Goal: Information Seeking & Learning: Check status

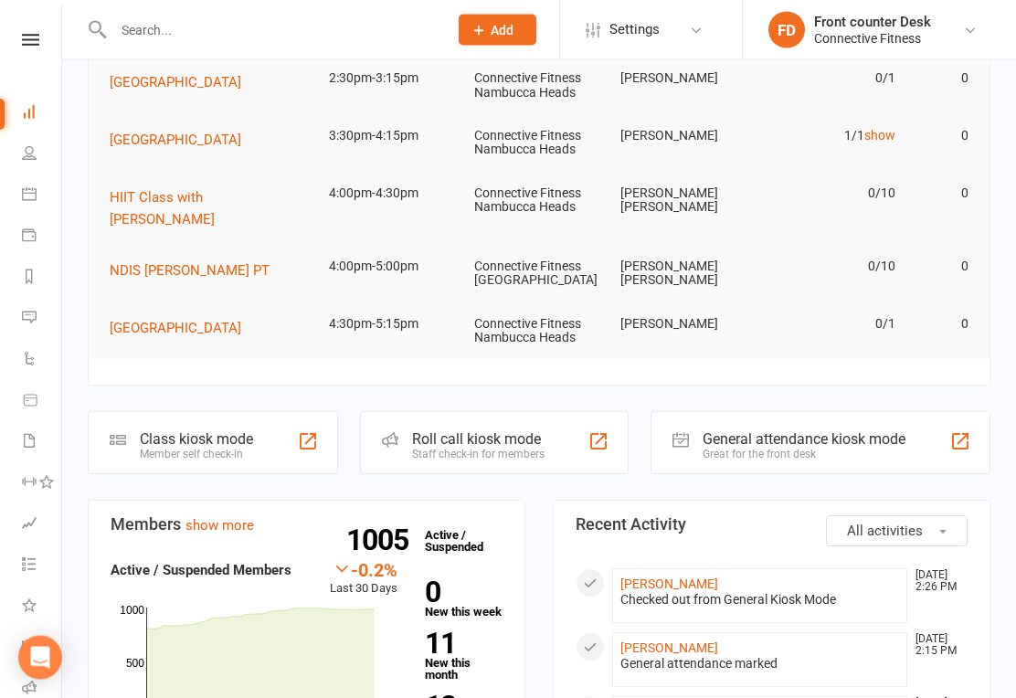
scroll to position [130, 0]
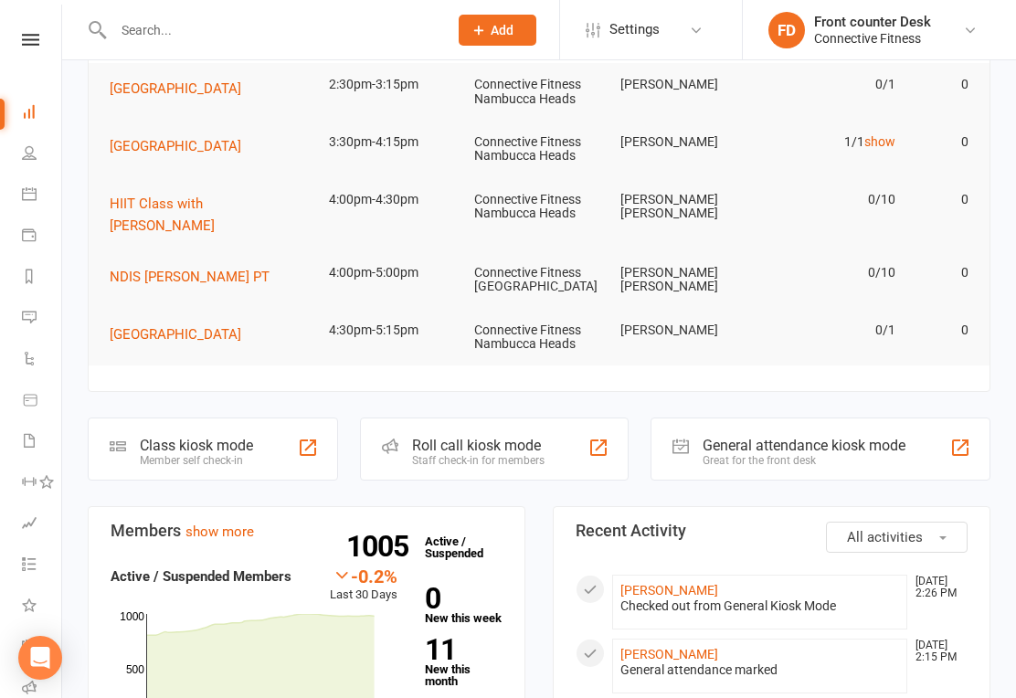
click at [378, 32] on input "text" at bounding box center [271, 30] width 327 height 26
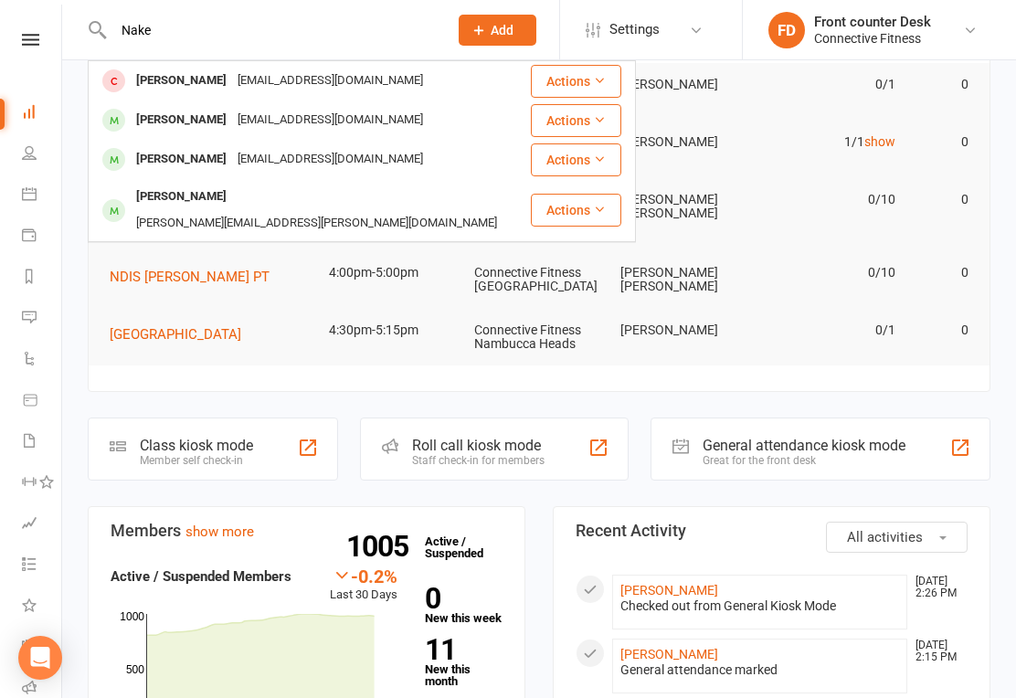
type input "Nake"
click at [373, 116] on div "Nakein Adams Bree.80.castle@gmail.com" at bounding box center [310, 119] width 440 height 37
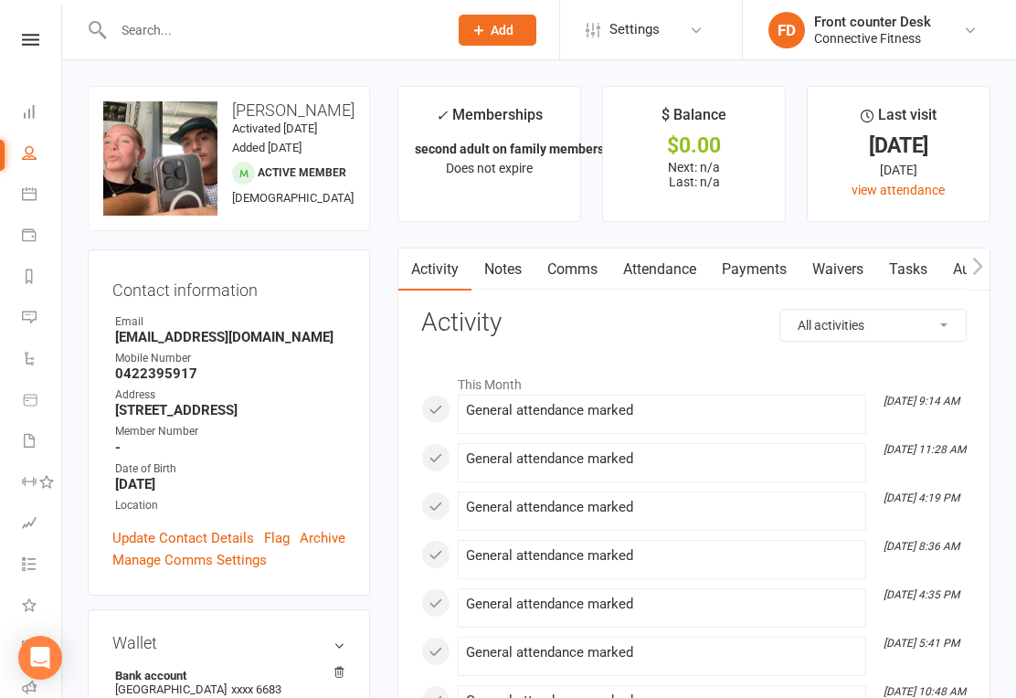
click at [37, 111] on link "Dashboard" at bounding box center [42, 113] width 41 height 41
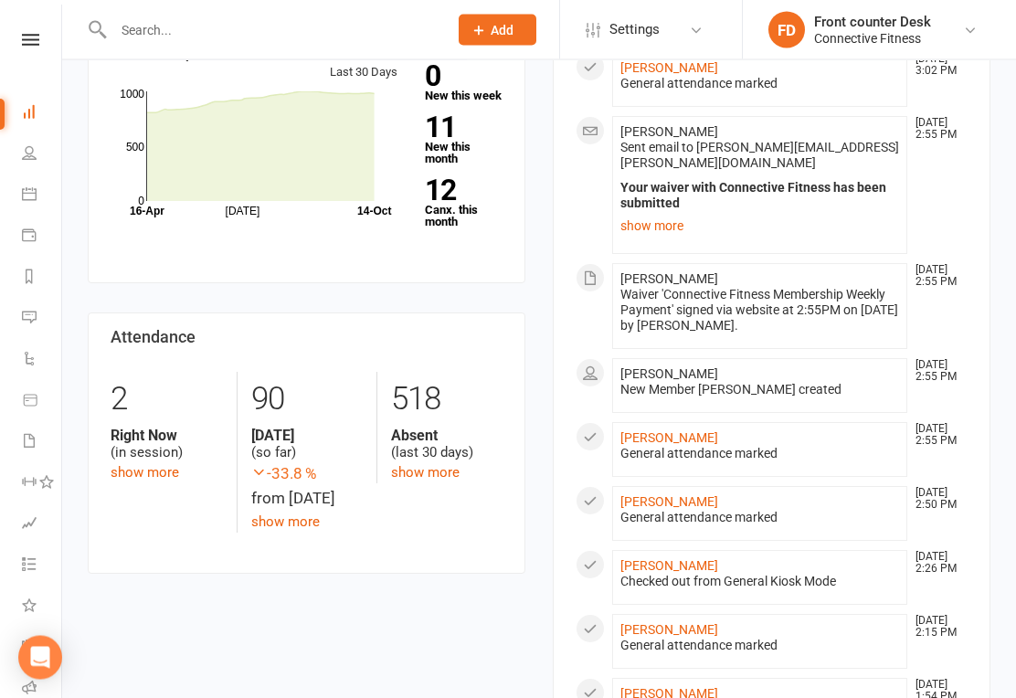
scroll to position [652, 0]
click at [682, 430] on link "Bradley smith" at bounding box center [669, 437] width 98 height 15
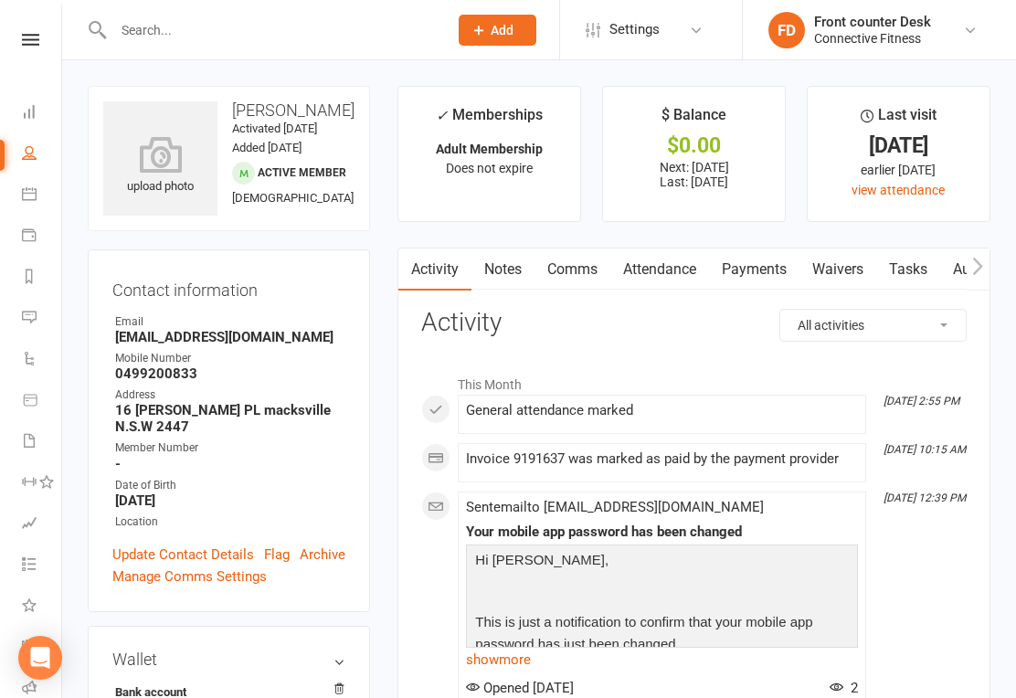
click at [43, 111] on link "Dashboard" at bounding box center [42, 113] width 41 height 41
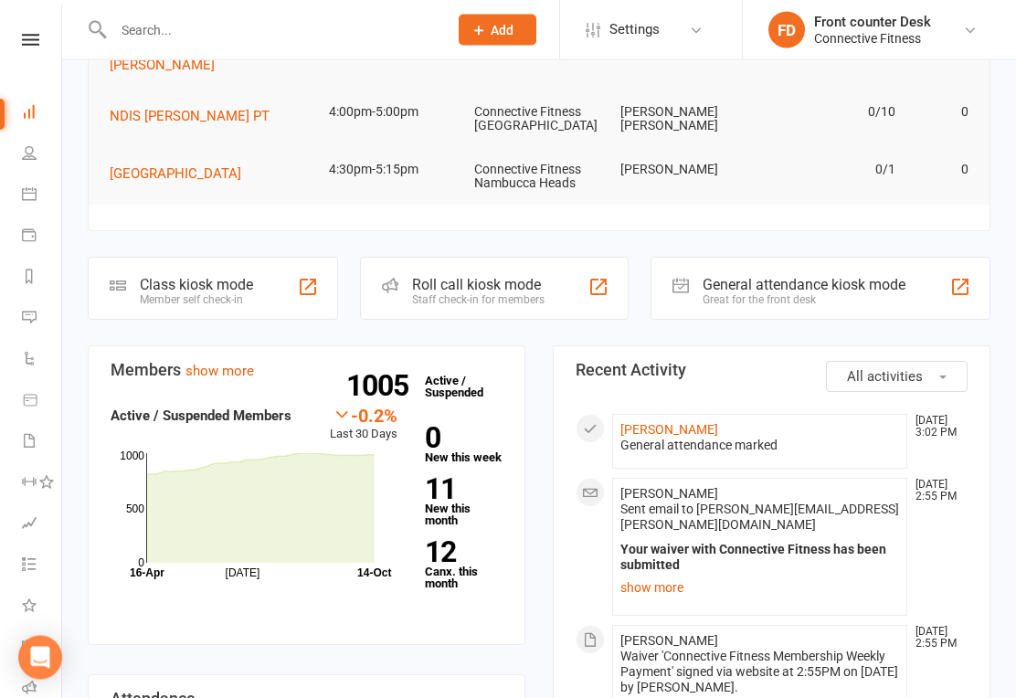
scroll to position [303, 0]
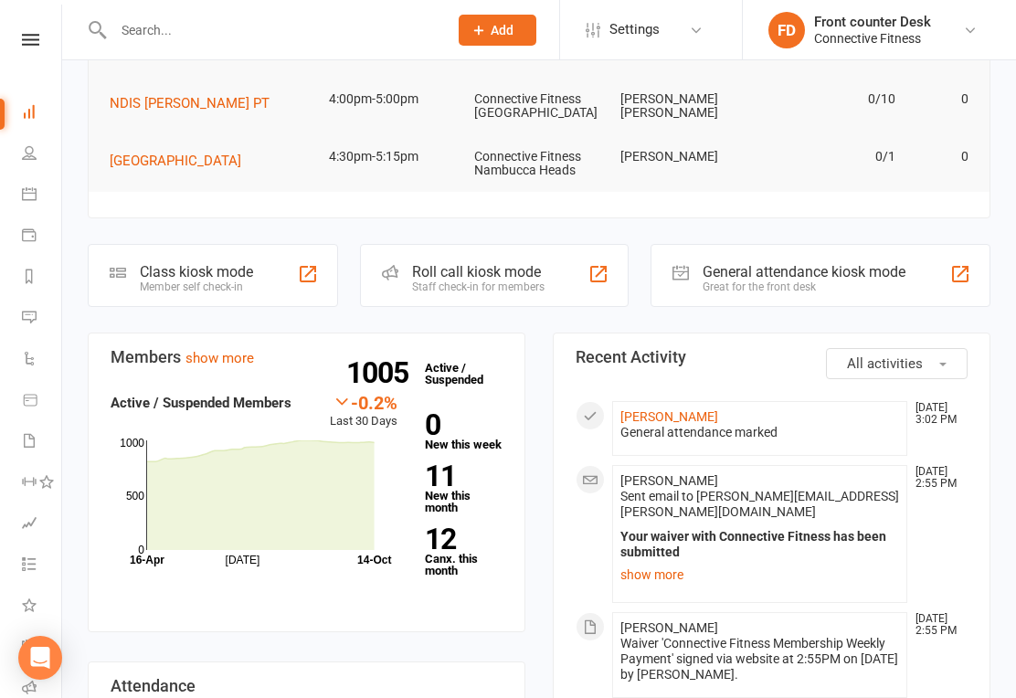
click at [723, 285] on div "General attendance kiosk mode Great for the front desk" at bounding box center [821, 275] width 340 height 63
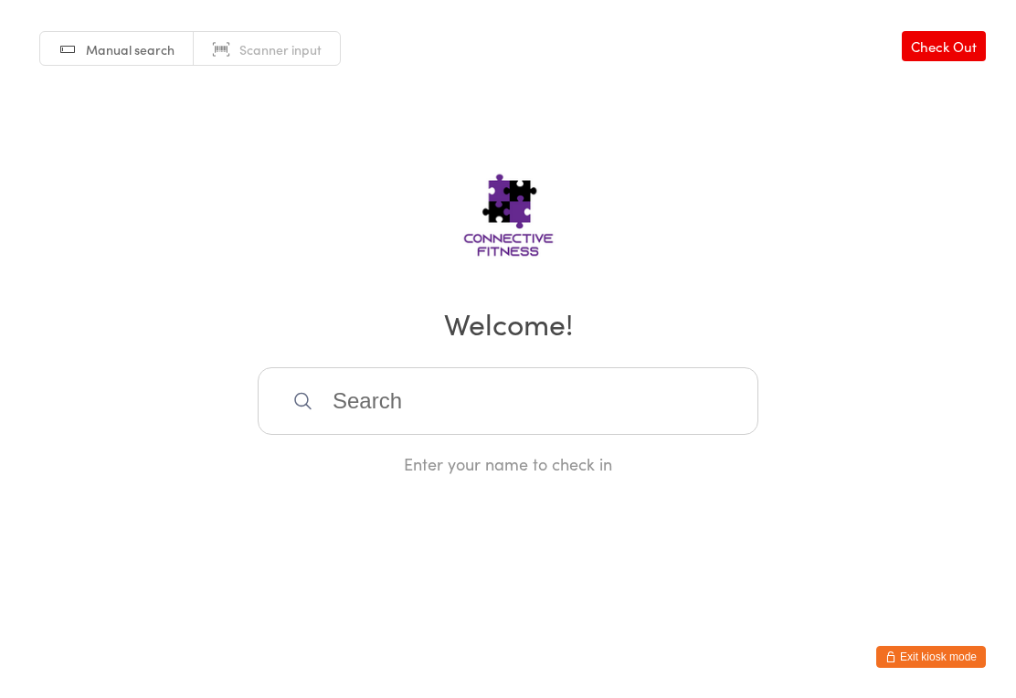
click at [910, 652] on button "Exit kiosk mode" at bounding box center [931, 657] width 110 height 22
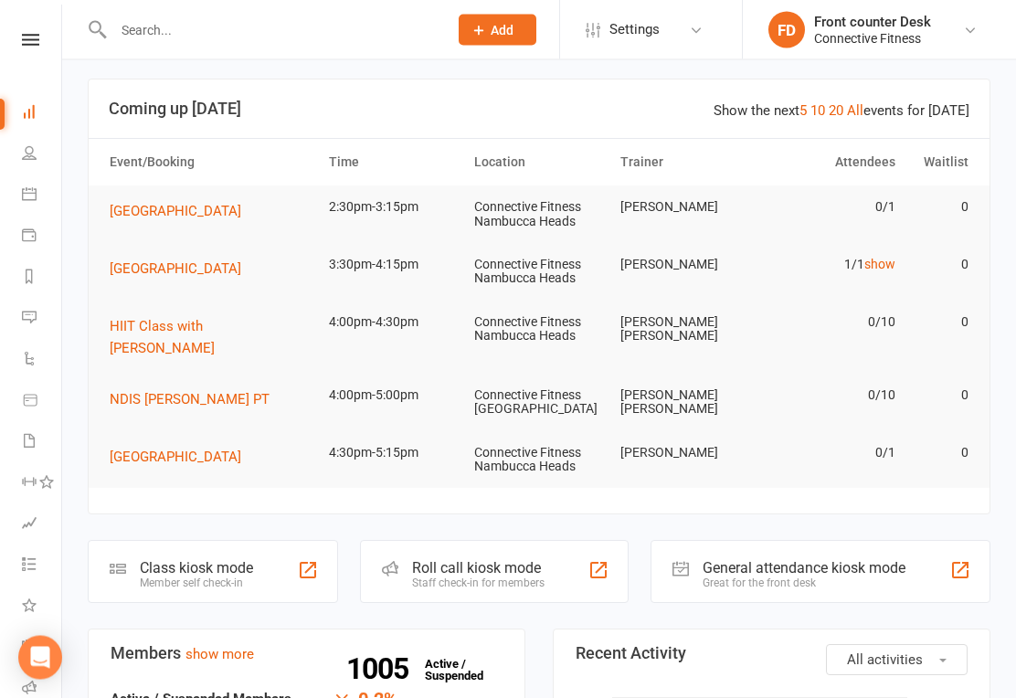
scroll to position [1, 0]
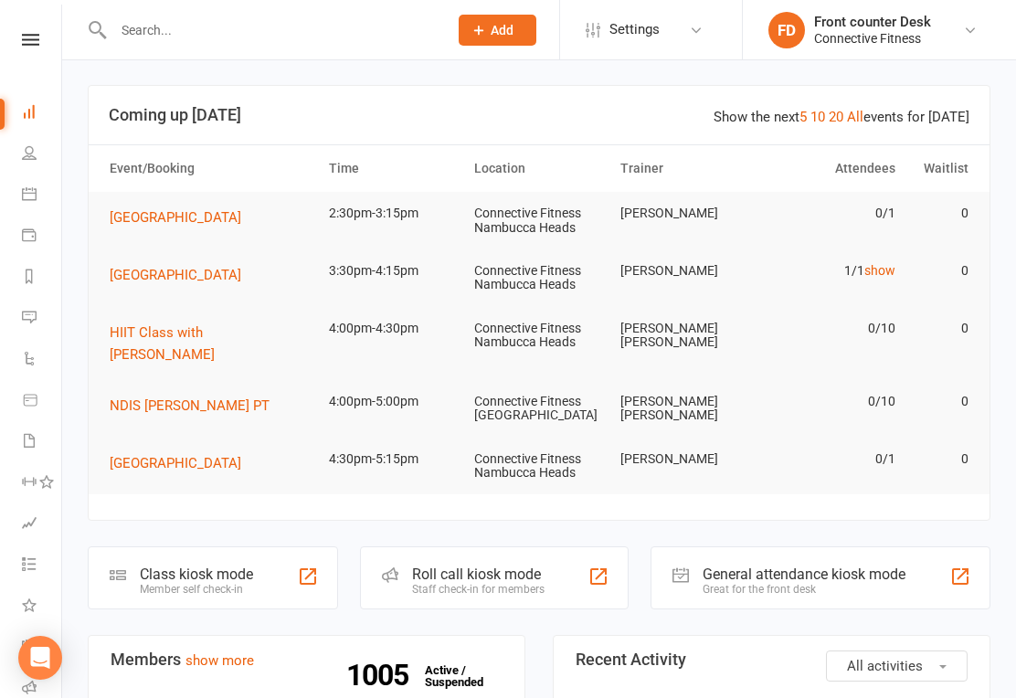
click at [889, 268] on link "show" at bounding box center [879, 270] width 31 height 15
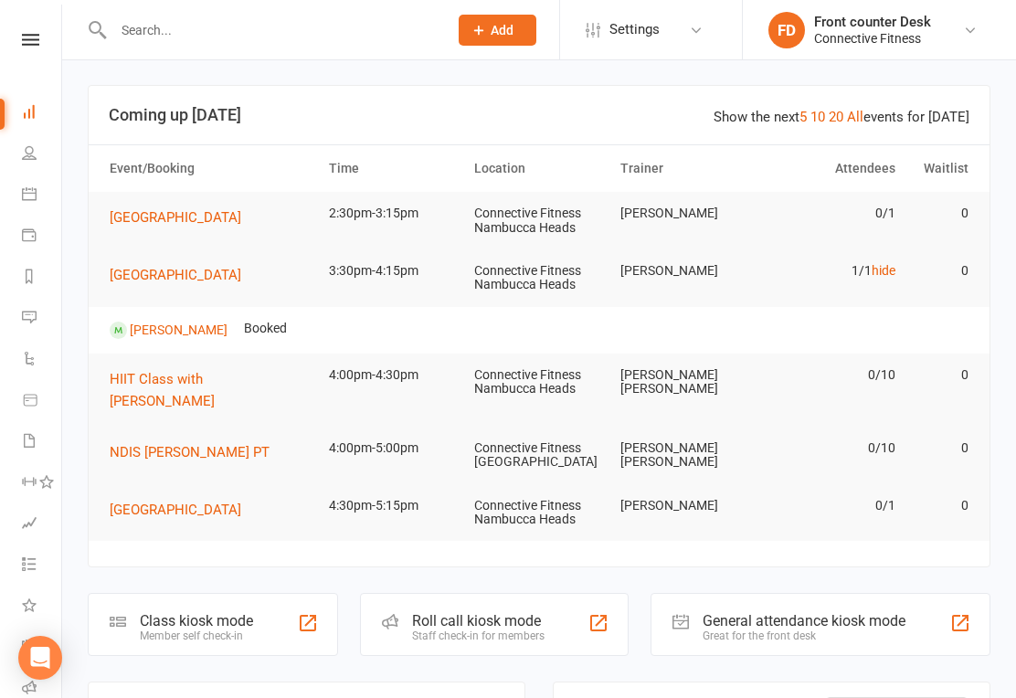
click at [877, 270] on link "hide" at bounding box center [884, 270] width 24 height 15
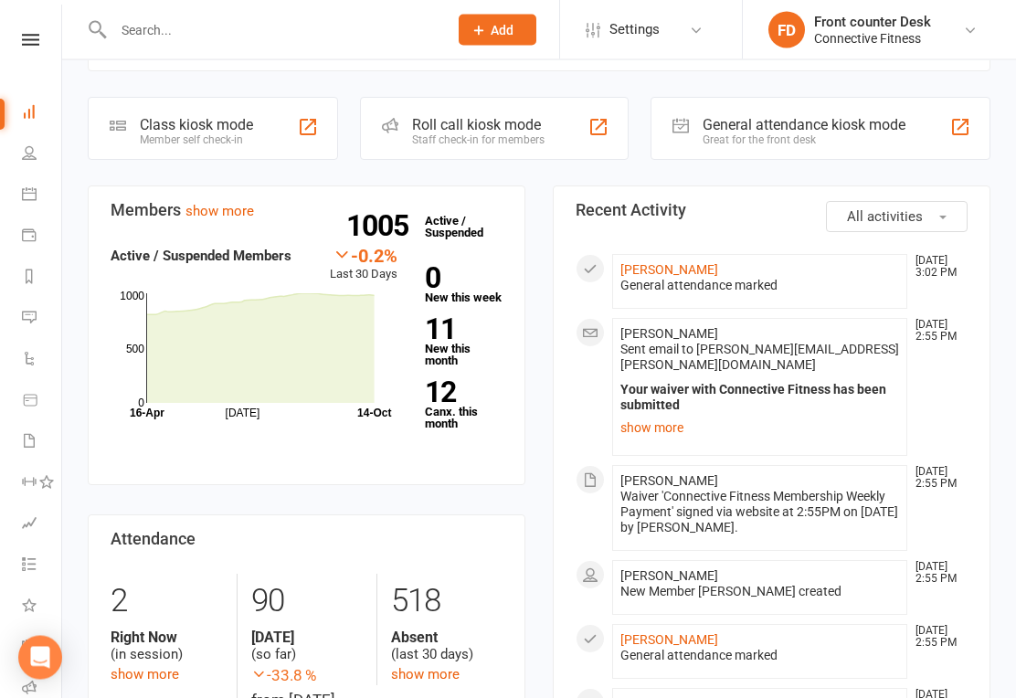
scroll to position [451, 0]
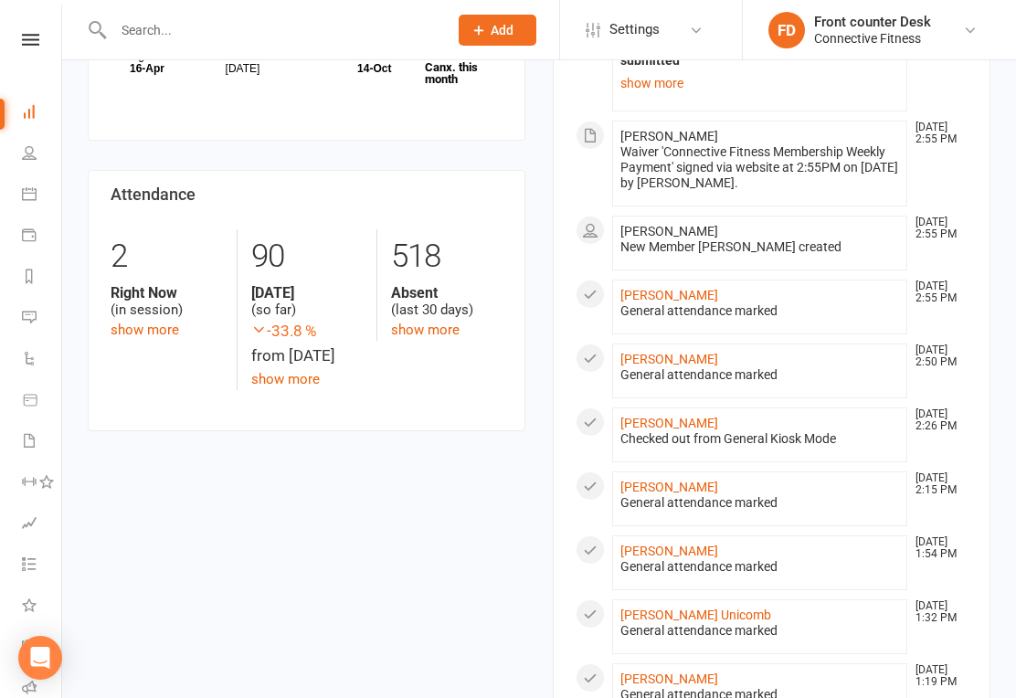
click at [845, 356] on li "Kai Burkinshaw Oct 14, 2:50 PM General attendance marked" at bounding box center [759, 371] width 295 height 55
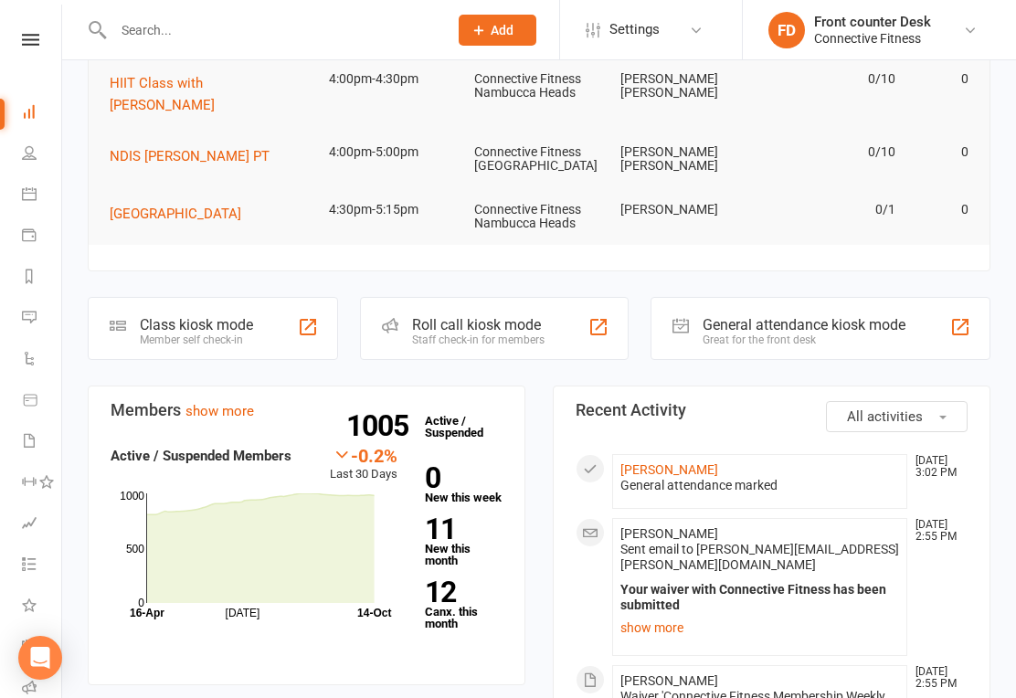
scroll to position [0, 0]
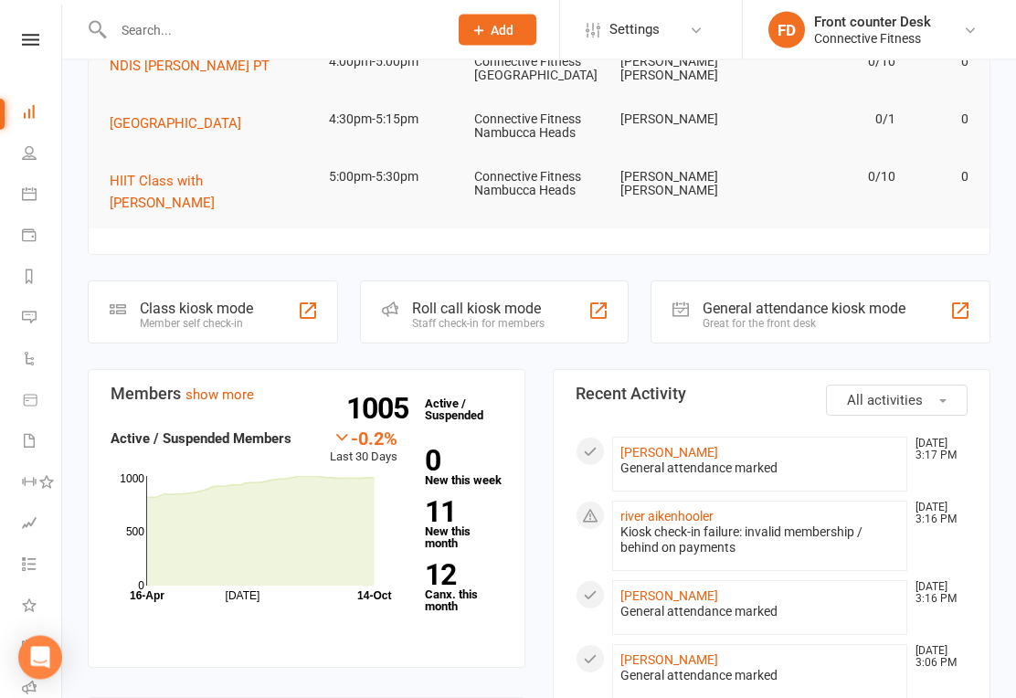
scroll to position [283, 0]
click at [693, 509] on link "river aikenhooler" at bounding box center [666, 516] width 93 height 15
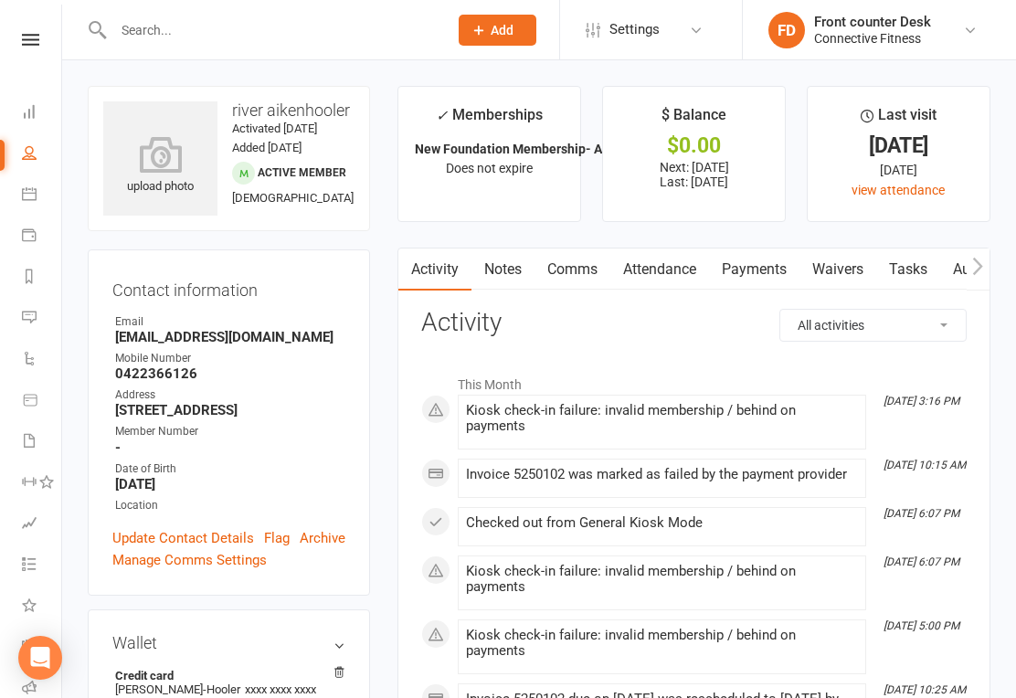
click at [26, 112] on icon at bounding box center [29, 111] width 15 height 15
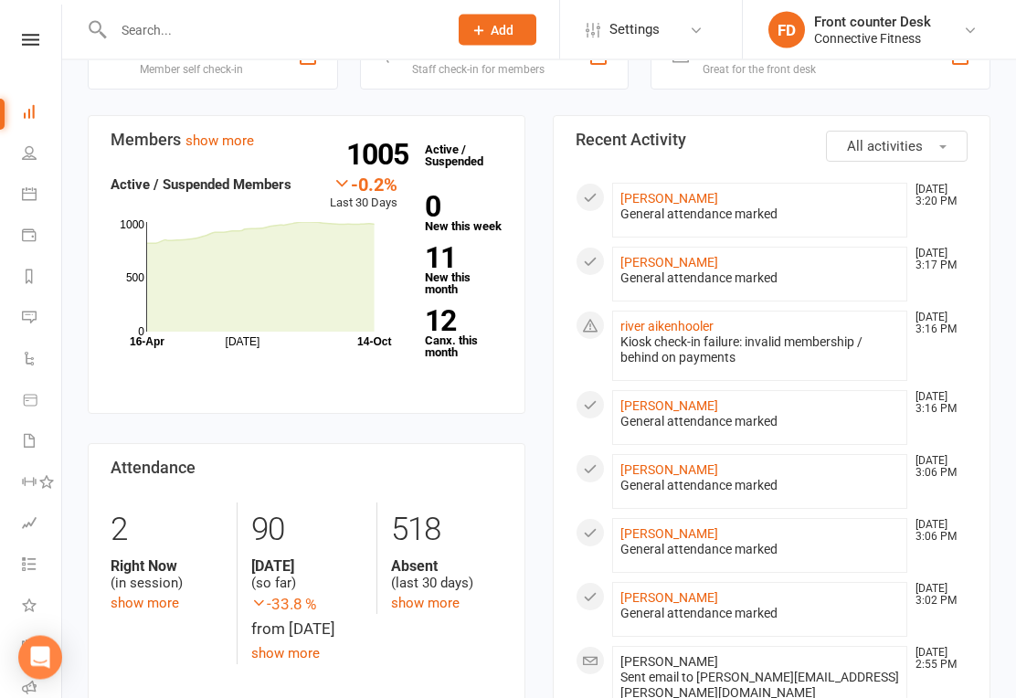
scroll to position [537, 0]
click at [24, 194] on icon at bounding box center [29, 193] width 15 height 15
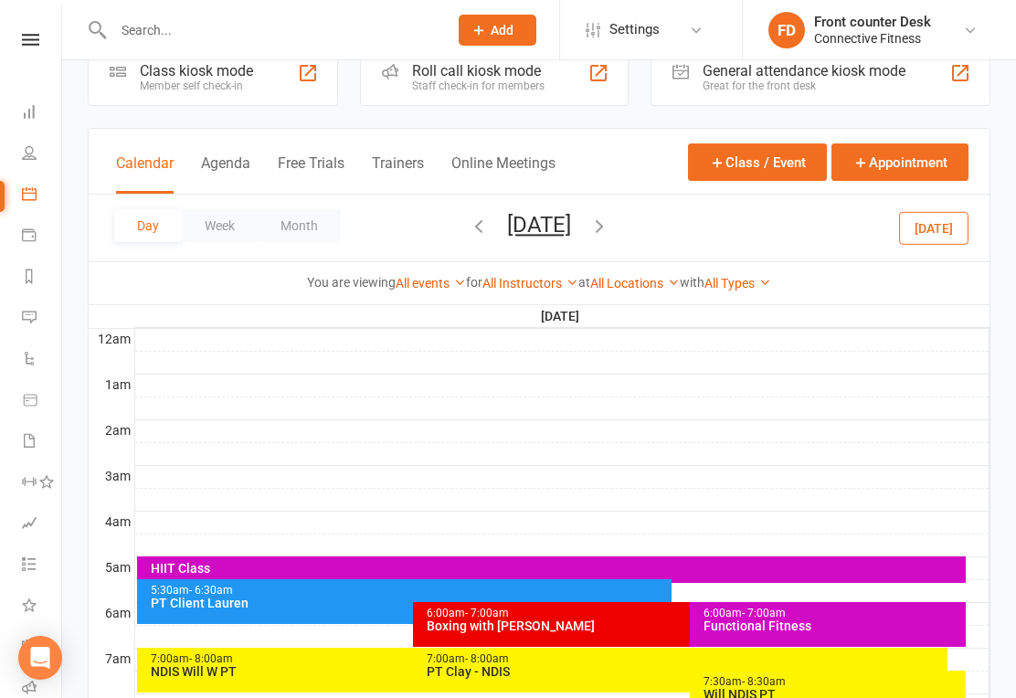
scroll to position [199, 0]
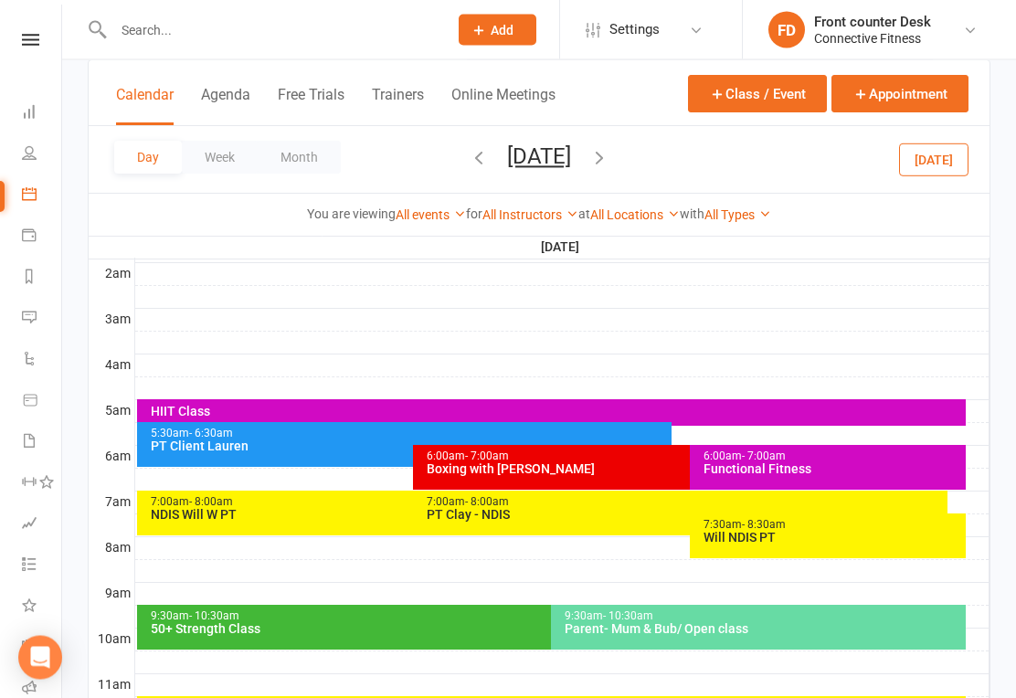
click at [338, 156] on button "Month" at bounding box center [299, 157] width 83 height 33
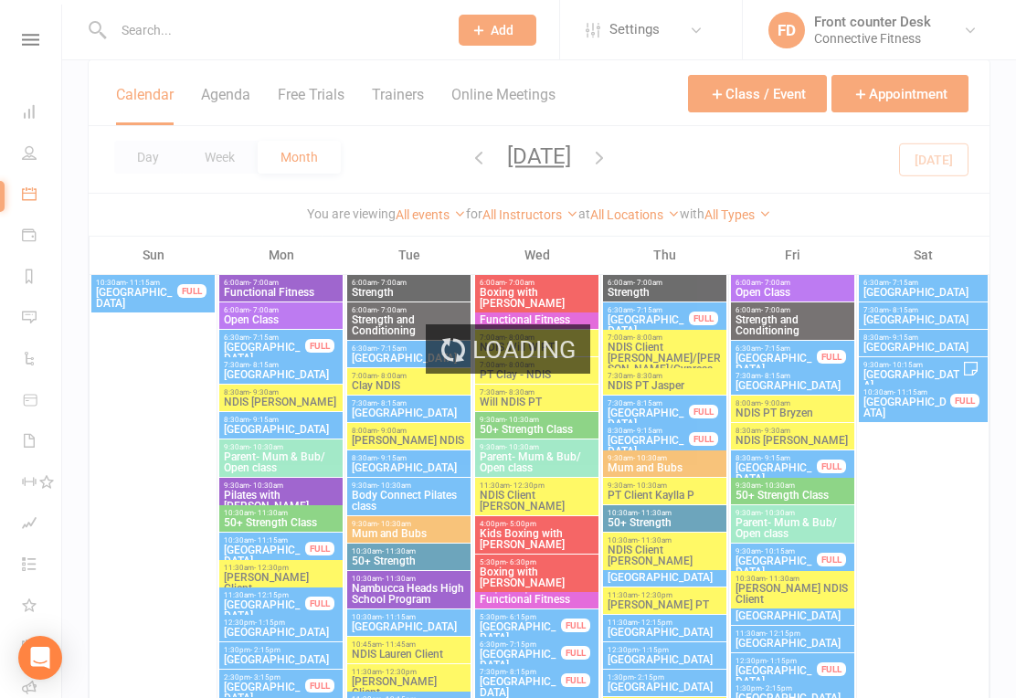
click at [222, 137] on div "Day Week Month Wednesday, Oct 15, 2025 October 2025 Sun Mon Tue Wed Thu Fri Sat…" at bounding box center [539, 159] width 901 height 67
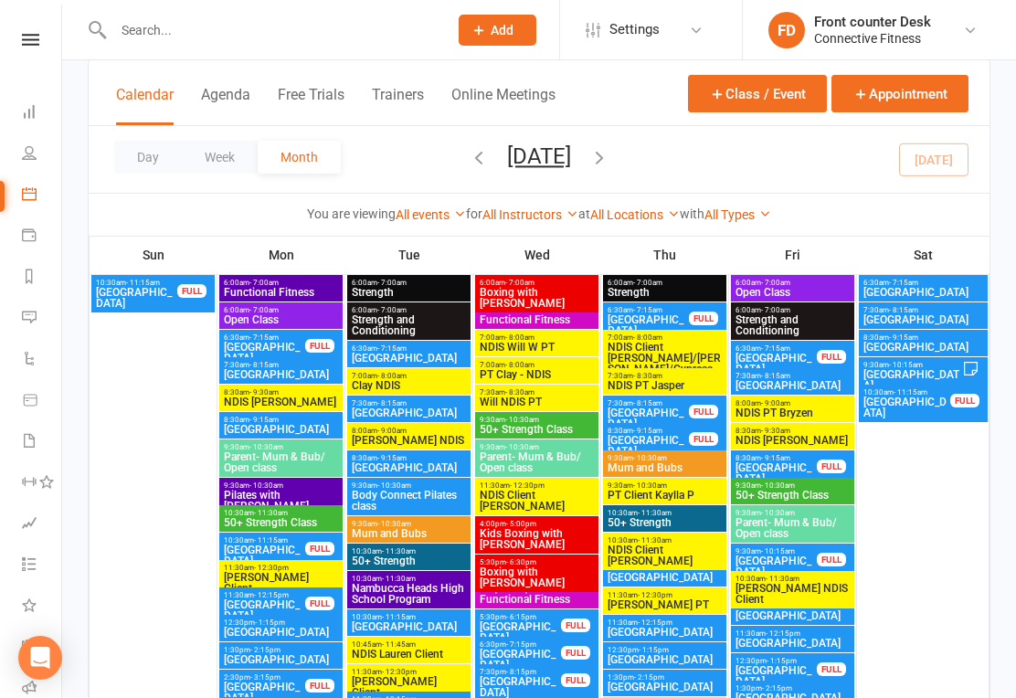
click at [150, 137] on div "Day Week Month October 2025 October 2025 Sun Mon Tue Wed Thu Fri Sat 28 29 30 0…" at bounding box center [539, 159] width 901 height 67
click at [155, 152] on button "Day" at bounding box center [148, 157] width 68 height 33
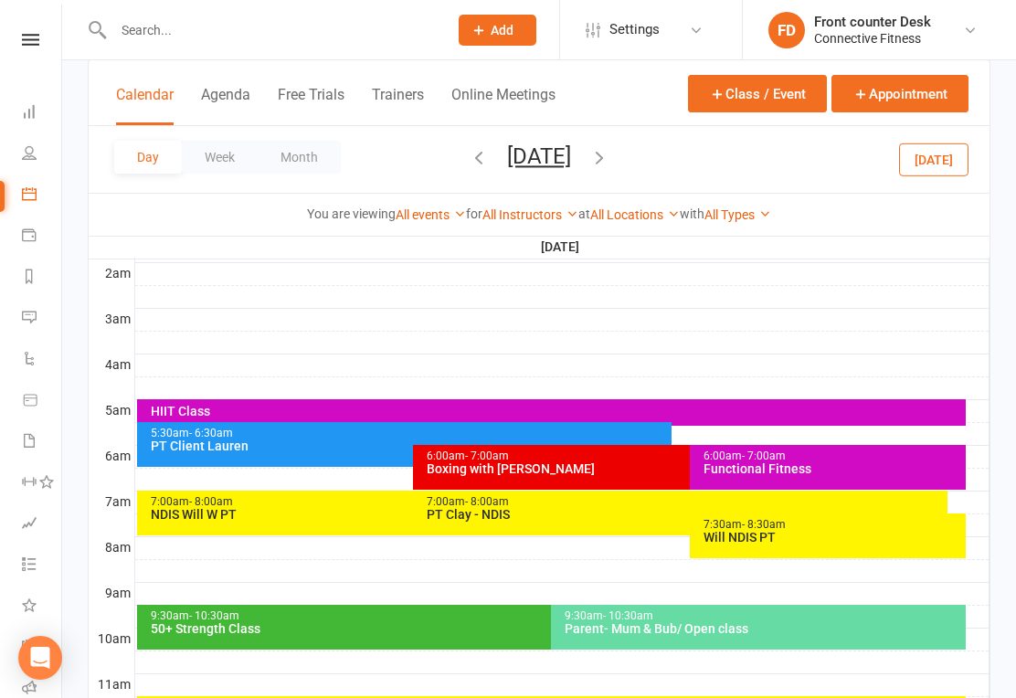
scroll to position [0, 0]
click at [469, 156] on icon "button" at bounding box center [479, 157] width 20 height 20
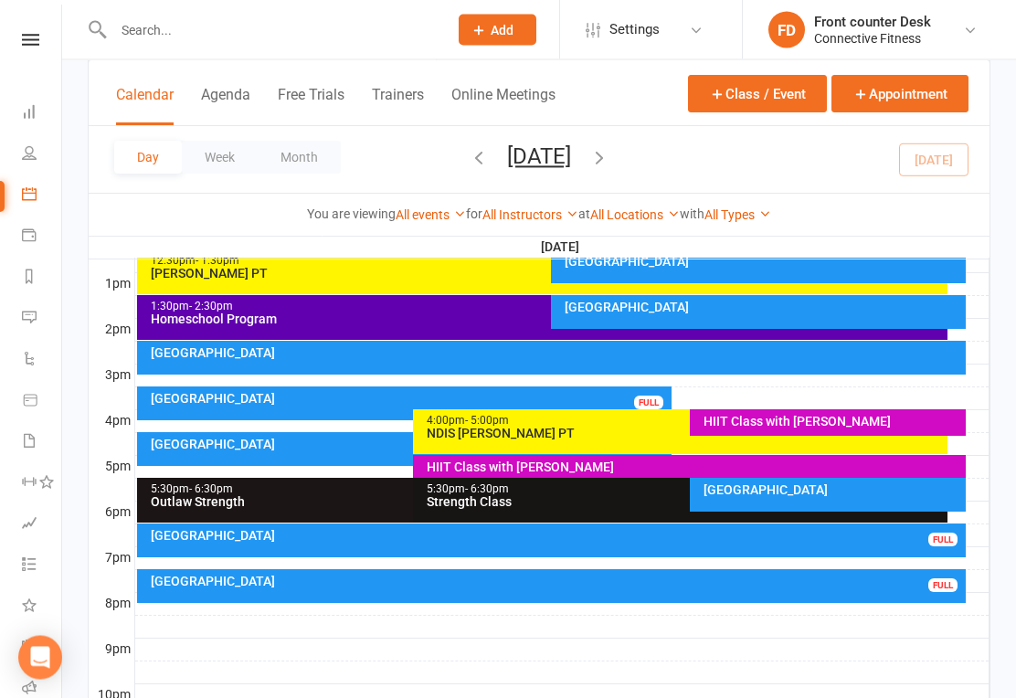
scroll to position [693, 0]
click at [196, 392] on div "[GEOGRAPHIC_DATA]" at bounding box center [409, 398] width 518 height 13
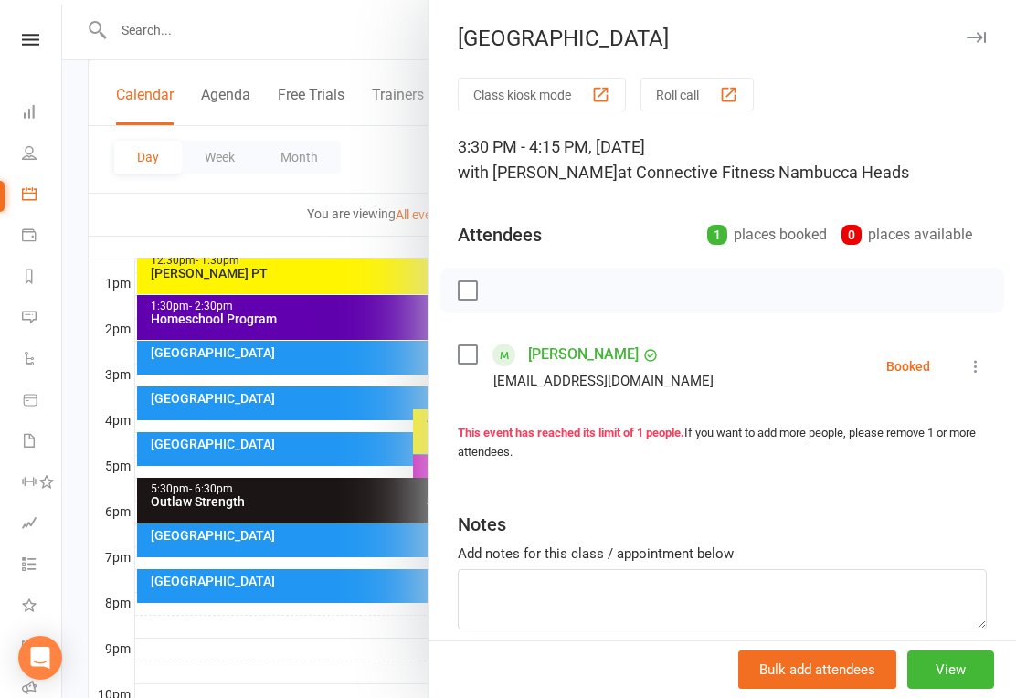
click at [981, 28] on button "button" at bounding box center [976, 38] width 22 height 22
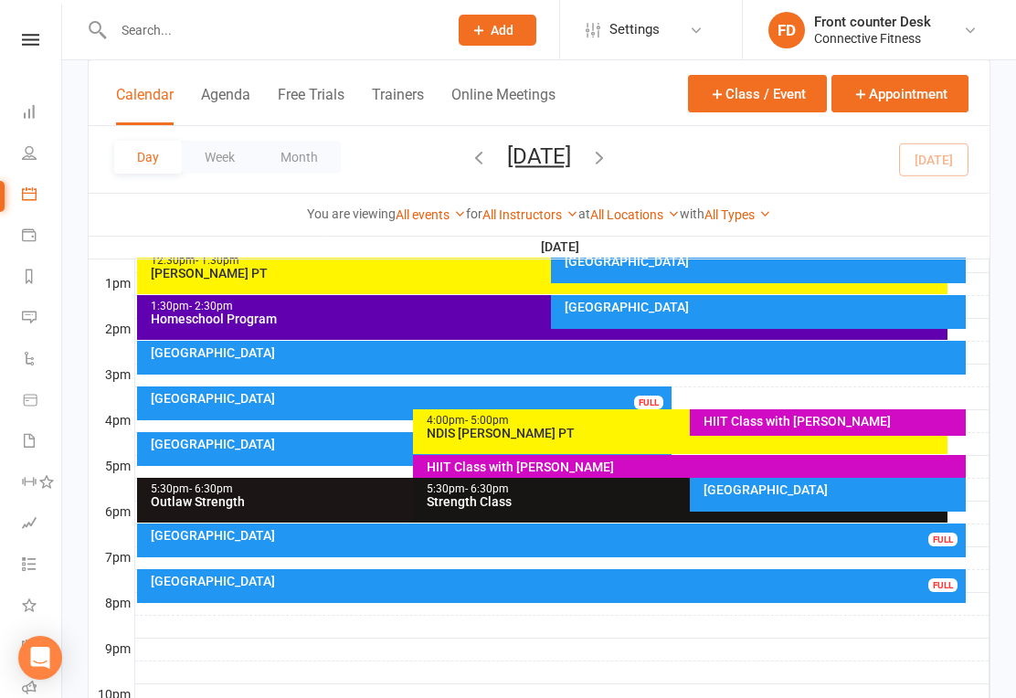
click at [32, 109] on icon at bounding box center [29, 111] width 15 height 15
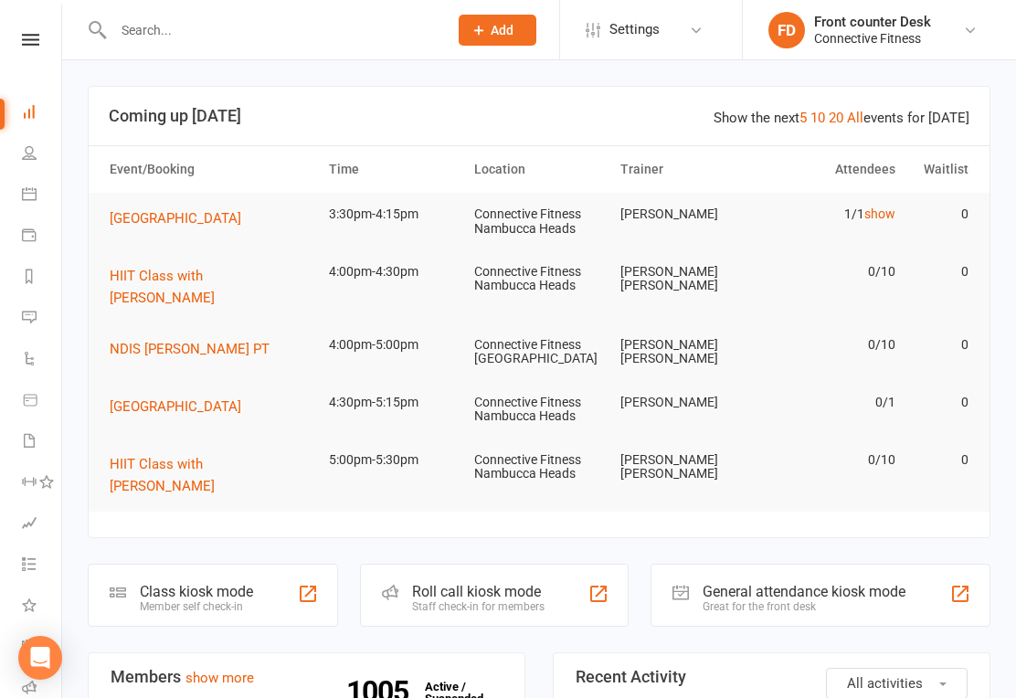
click at [888, 261] on td "0/10" at bounding box center [831, 271] width 146 height 43
click at [888, 217] on link "show" at bounding box center [879, 214] width 31 height 15
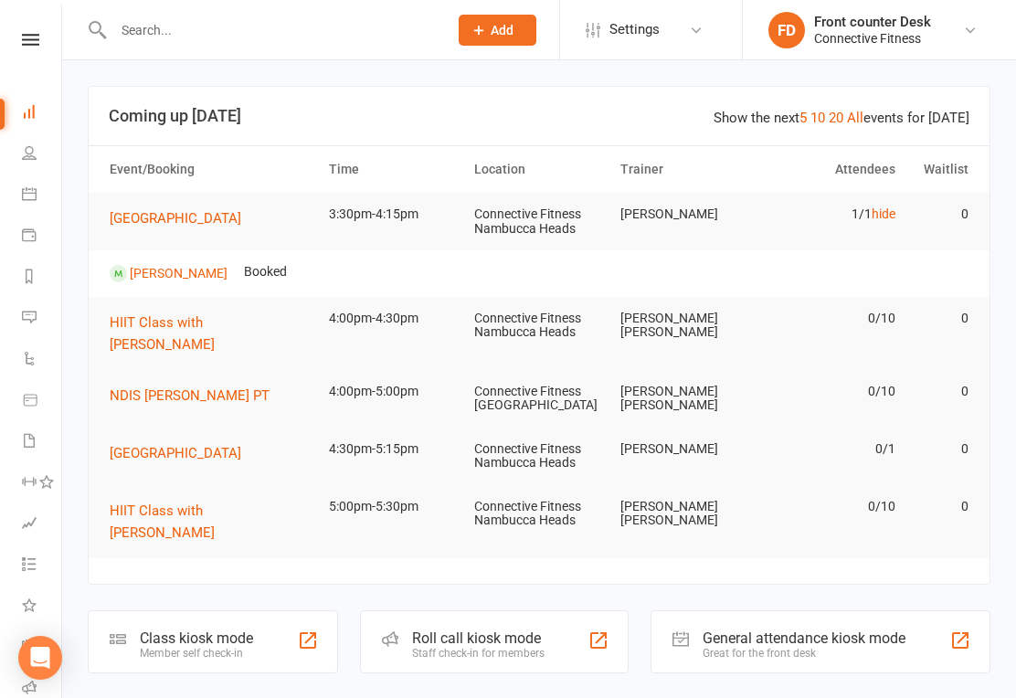
click at [885, 219] on link "hide" at bounding box center [884, 214] width 24 height 15
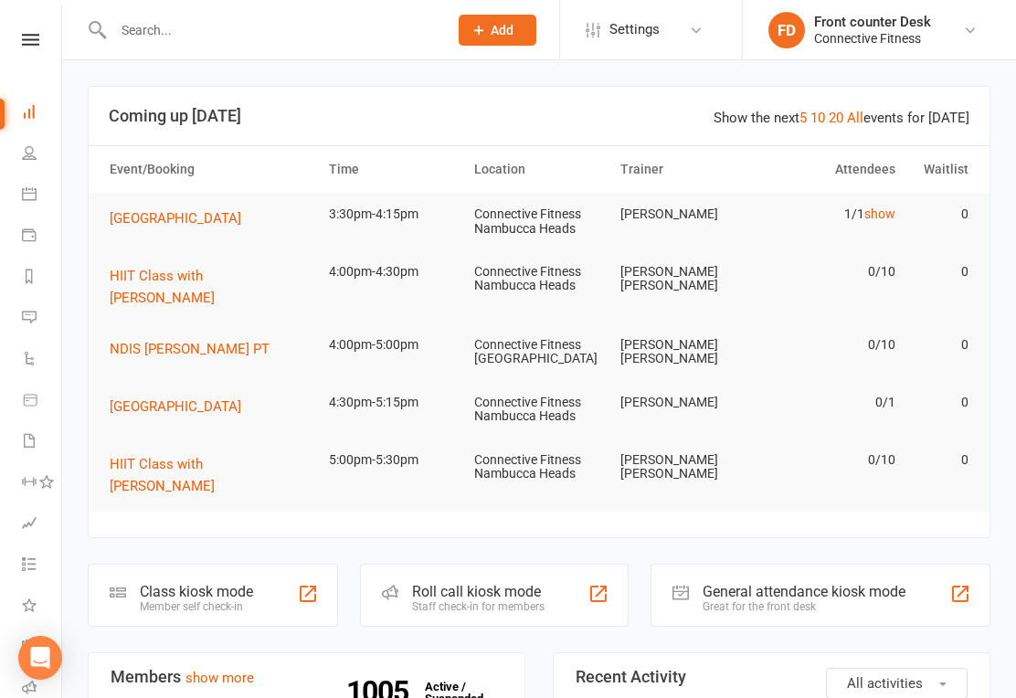
click at [875, 218] on link "show" at bounding box center [879, 214] width 31 height 15
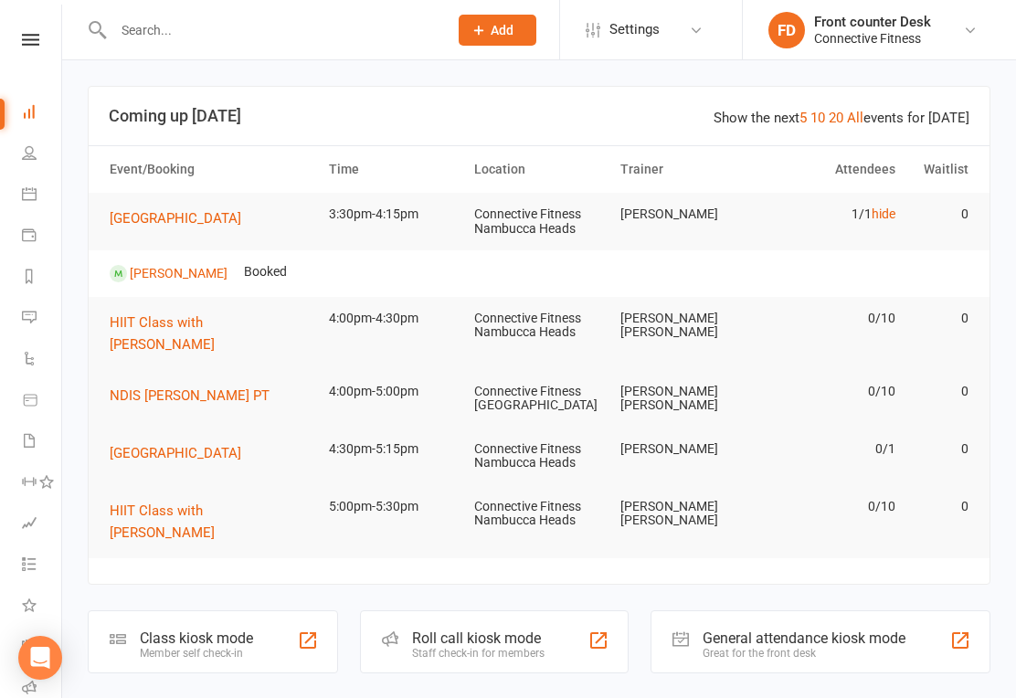
click at [887, 218] on link "hide" at bounding box center [884, 214] width 24 height 15
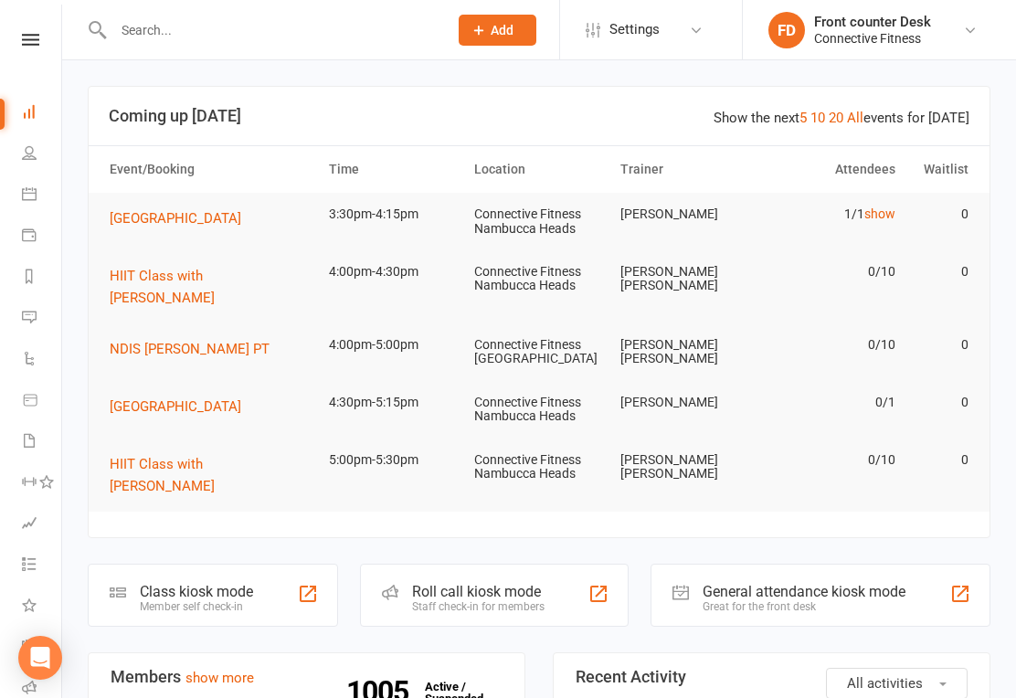
click at [871, 115] on div "Show the next 5 10 20 All events for today" at bounding box center [842, 118] width 256 height 22
click at [864, 114] on link "All" at bounding box center [855, 118] width 16 height 16
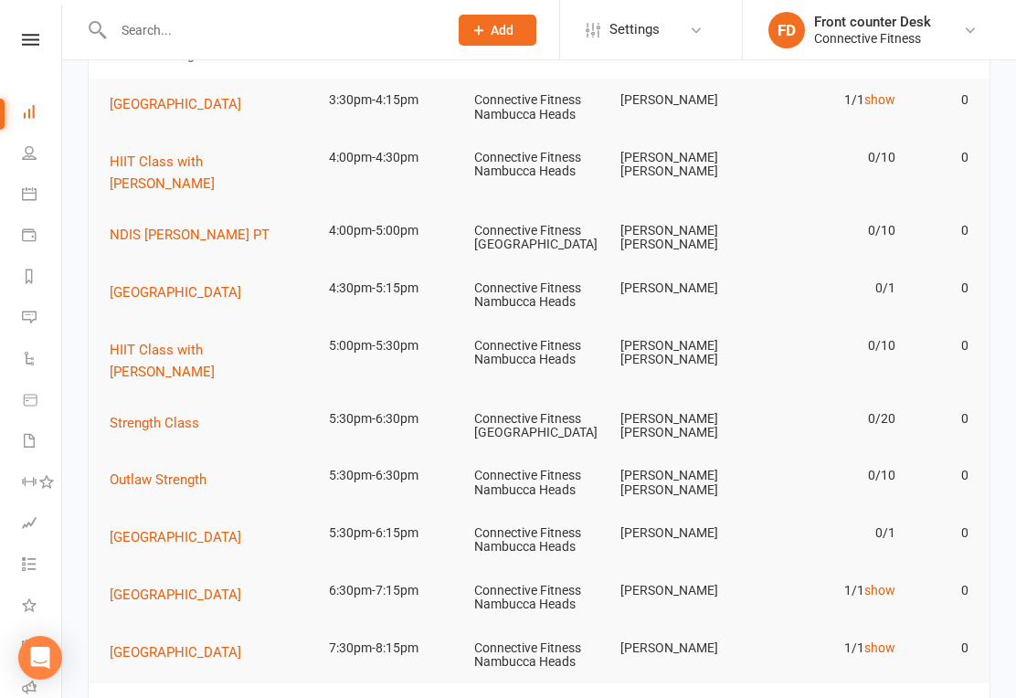
scroll to position [183, 0]
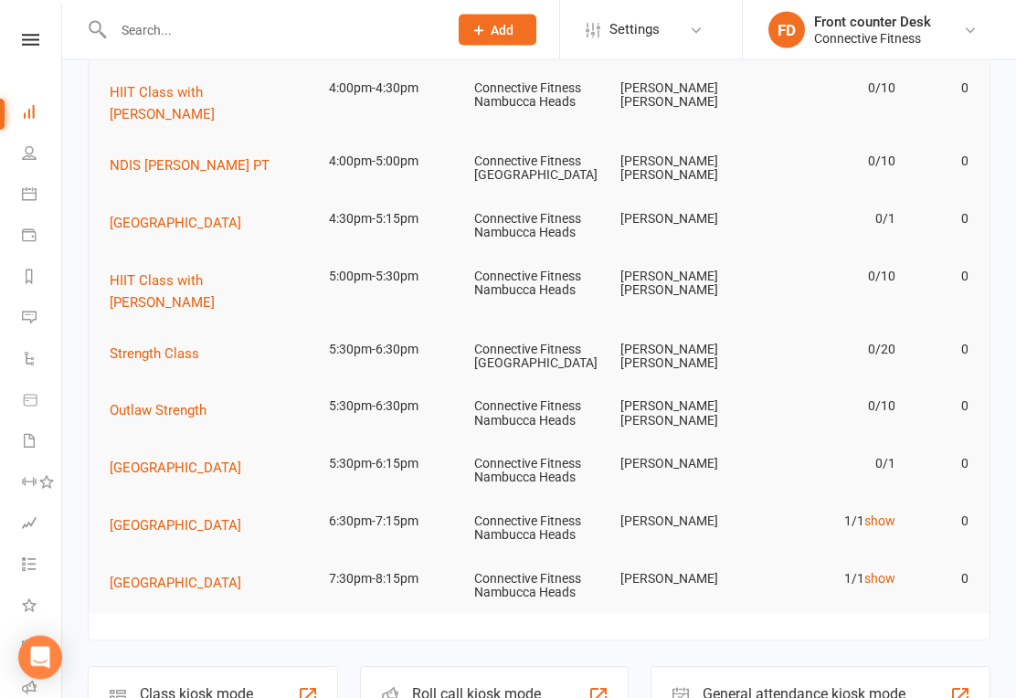
click at [884, 514] on link "show" at bounding box center [879, 521] width 31 height 15
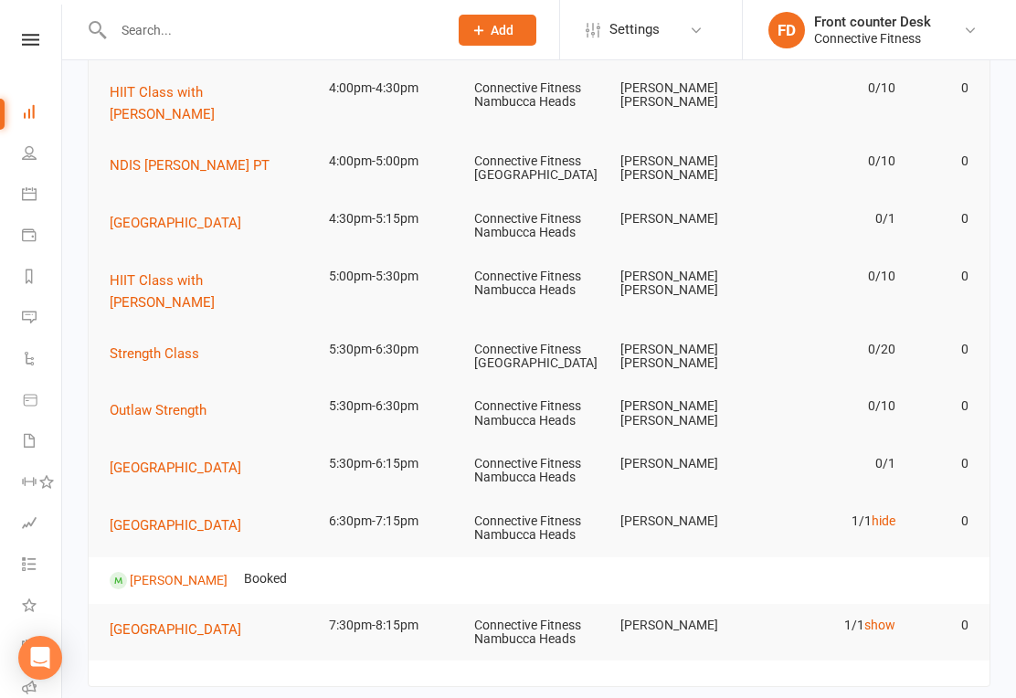
click at [886, 618] on link "show" at bounding box center [879, 625] width 31 height 15
click at [885, 618] on link "hide" at bounding box center [884, 625] width 24 height 15
click at [888, 514] on link "hide" at bounding box center [884, 521] width 24 height 15
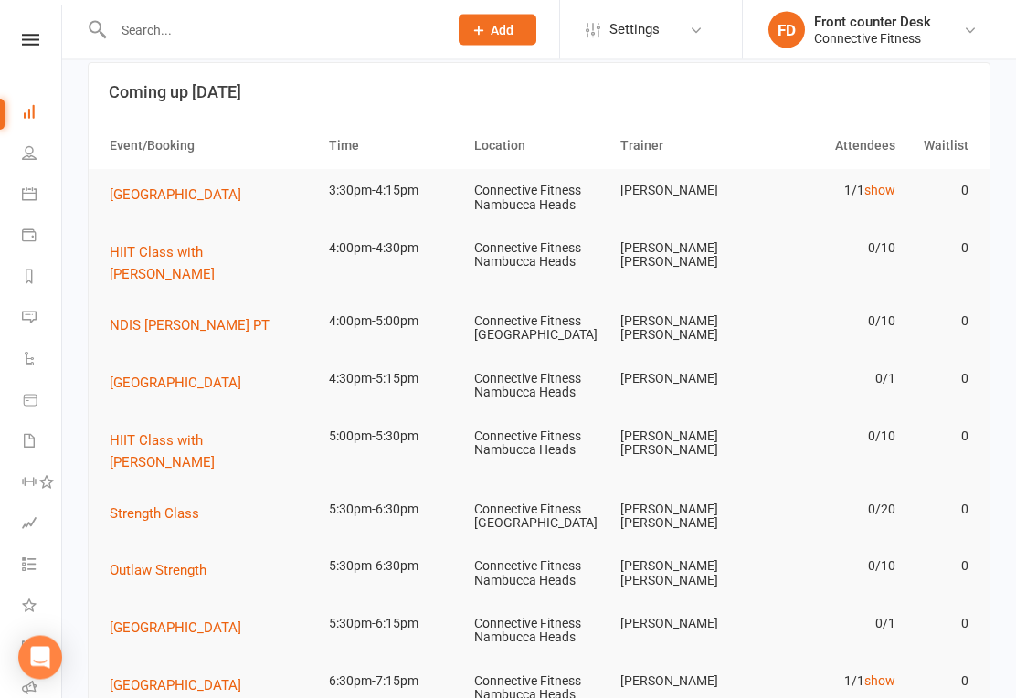
scroll to position [0, 0]
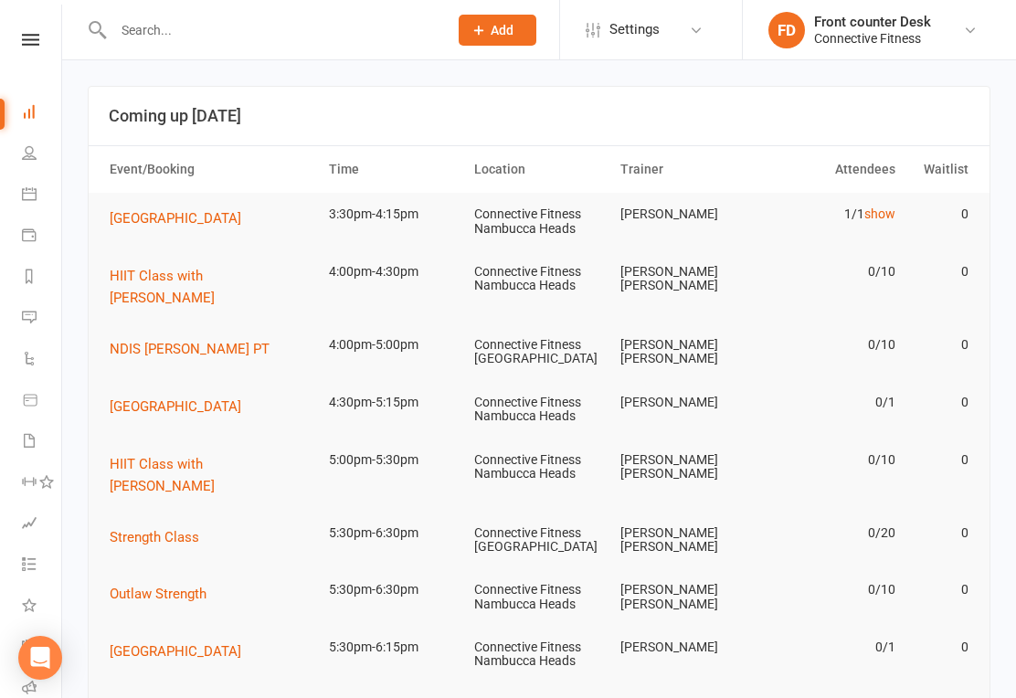
click at [25, 153] on icon at bounding box center [29, 152] width 15 height 15
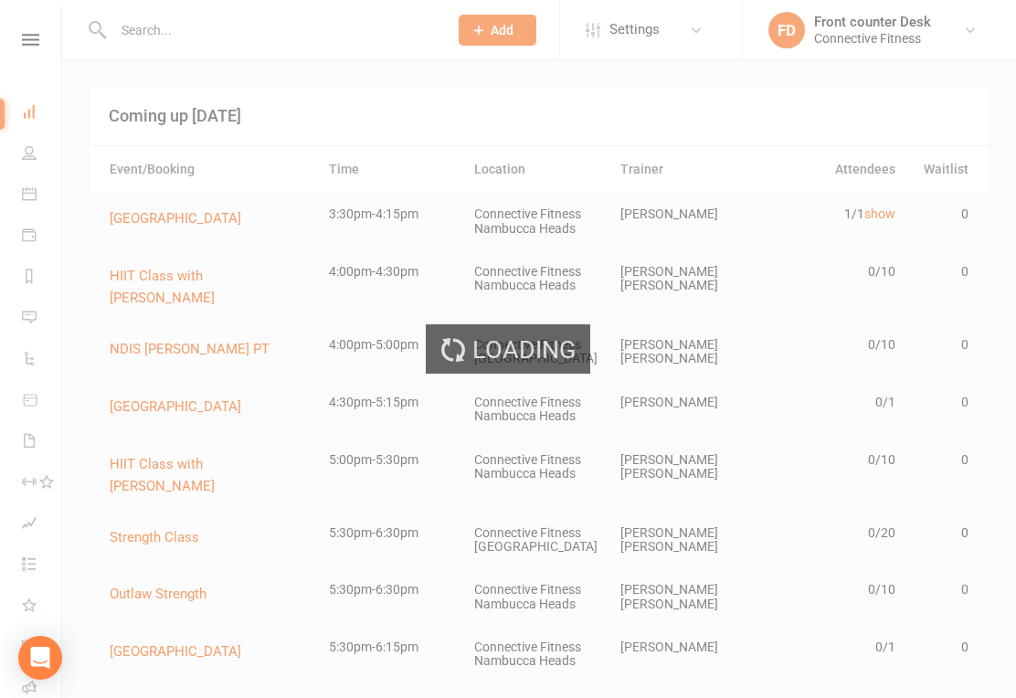
select select "100"
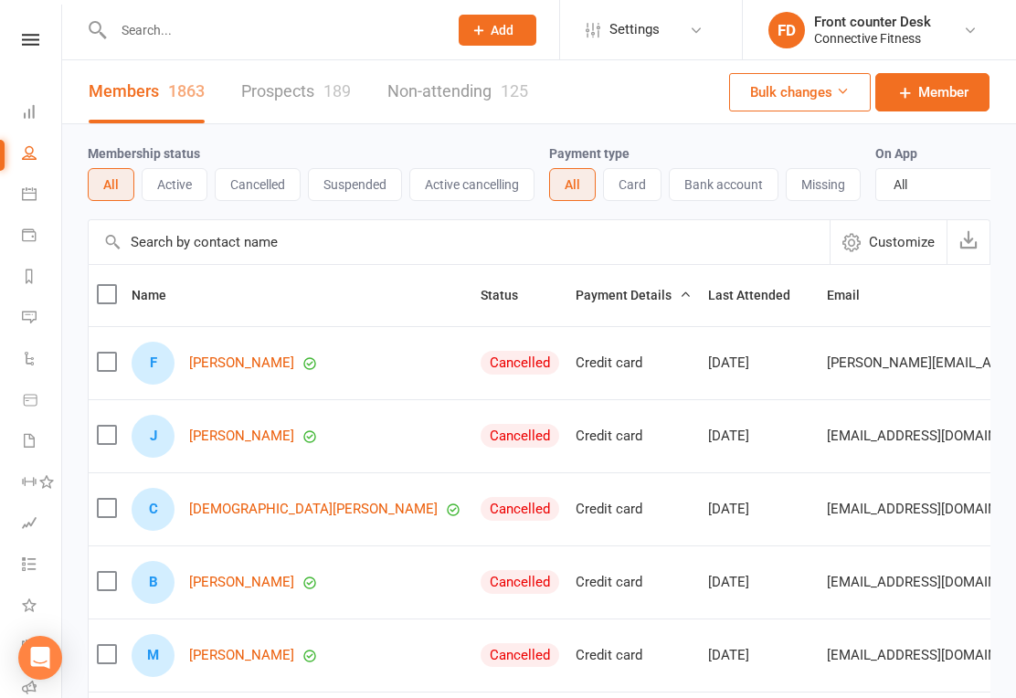
click at [37, 112] on link "Dashboard" at bounding box center [42, 113] width 41 height 41
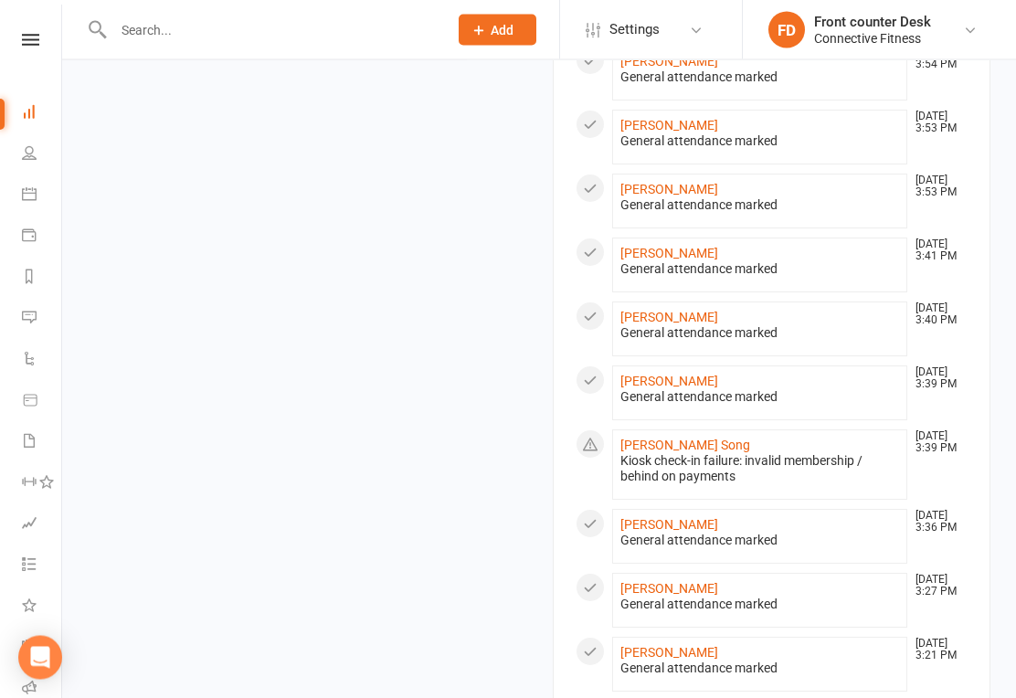
scroll to position [1405, 0]
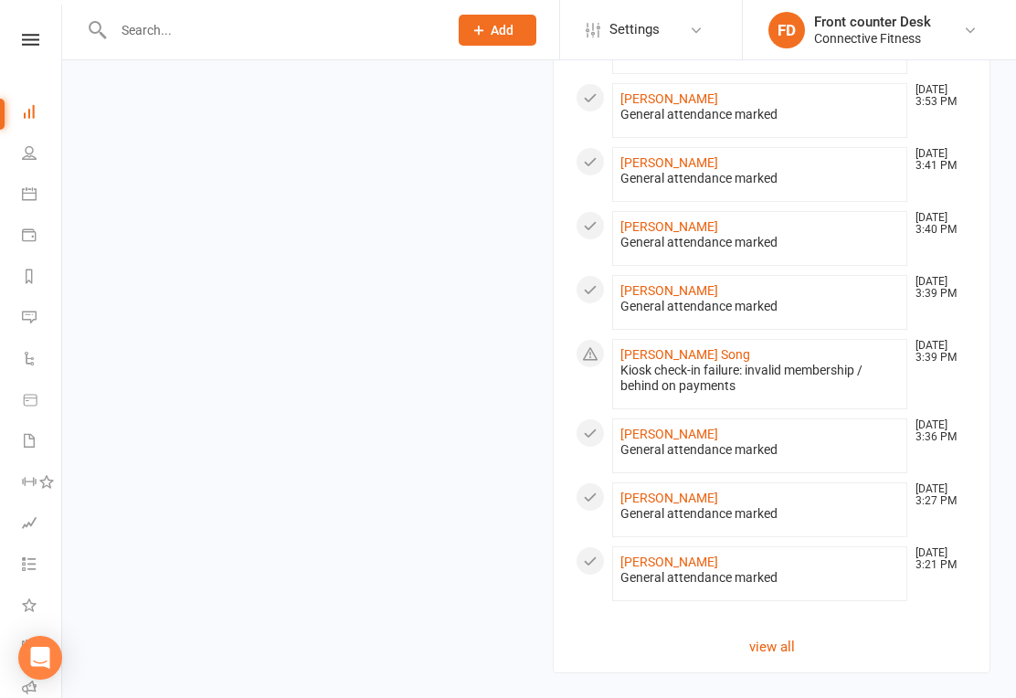
click at [789, 636] on link "view all" at bounding box center [772, 647] width 392 height 22
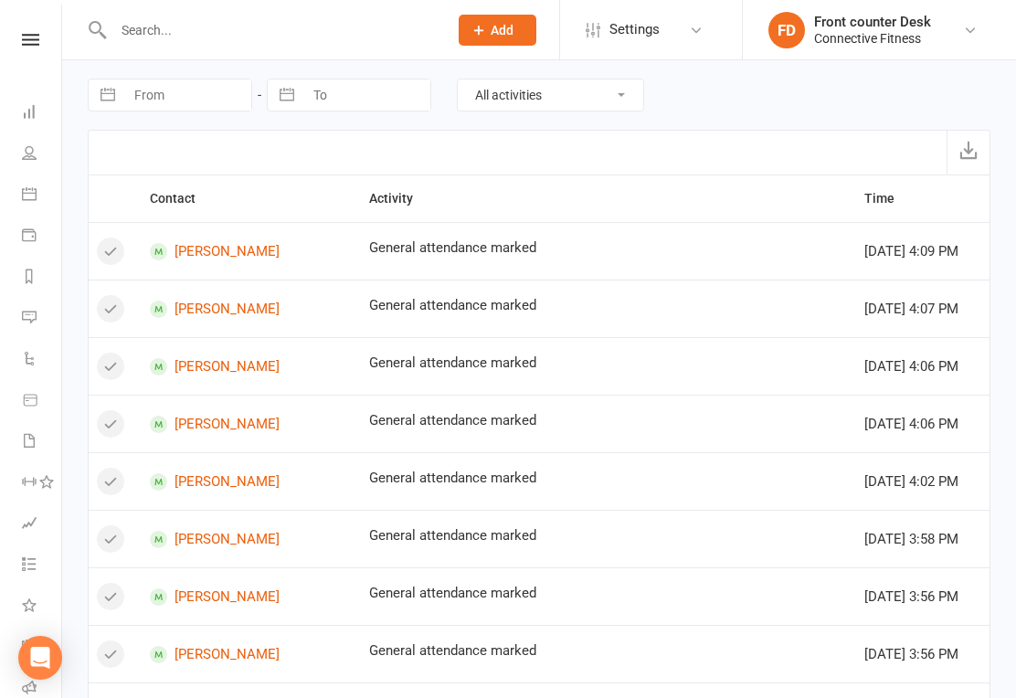
click at [27, 127] on link "Dashboard" at bounding box center [42, 113] width 41 height 41
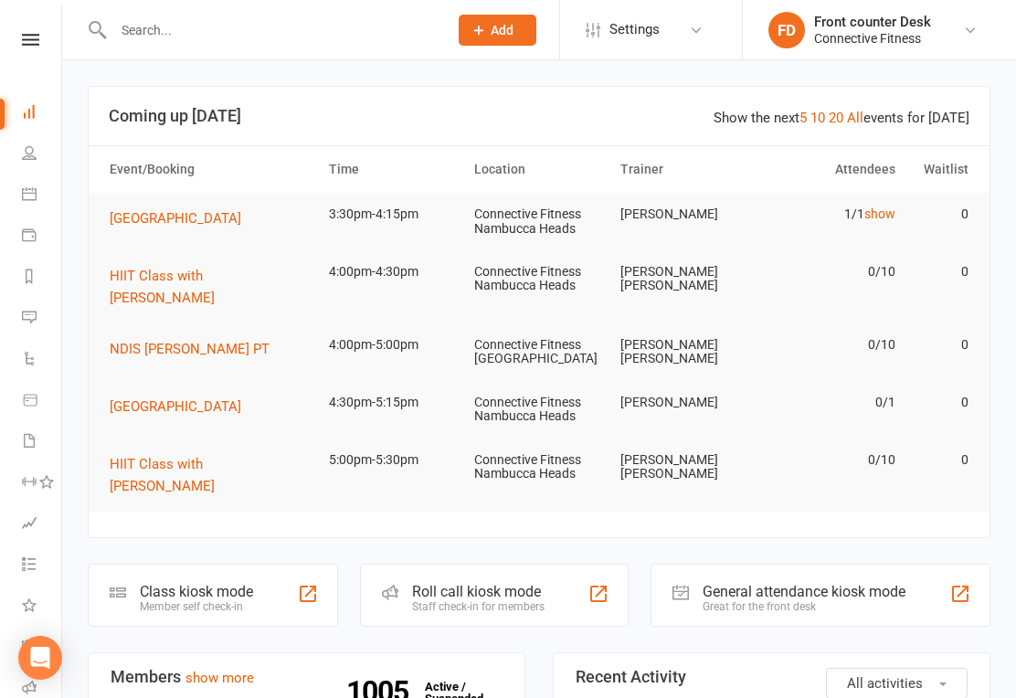
click at [174, 30] on input "text" at bounding box center [271, 30] width 327 height 26
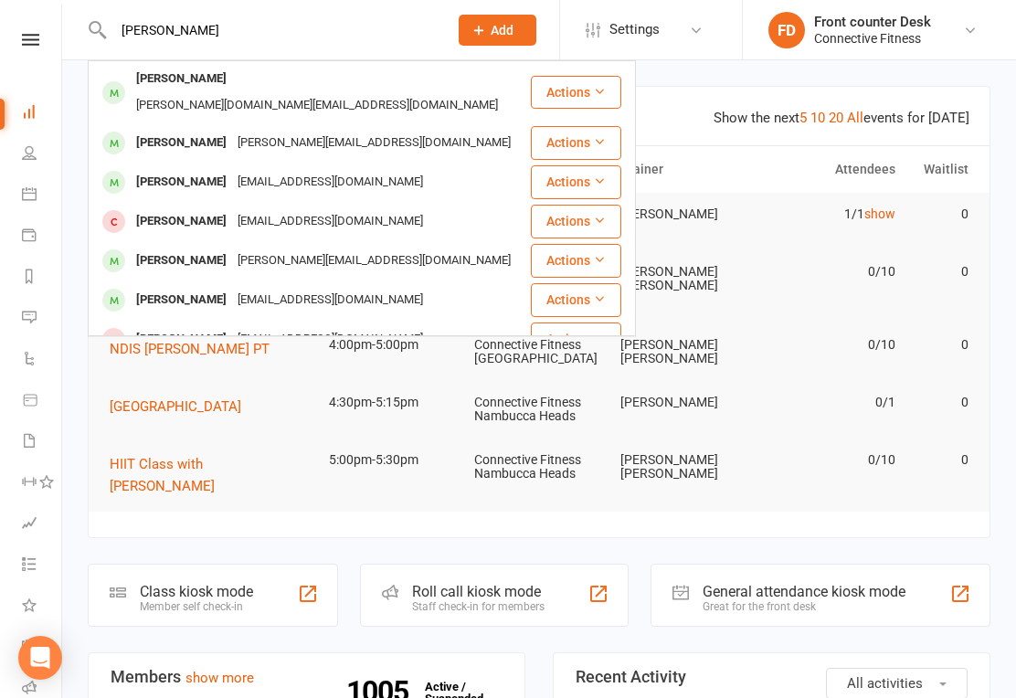
type input "Josi"
click at [164, 85] on div "Josie Hodge" at bounding box center [181, 79] width 101 height 27
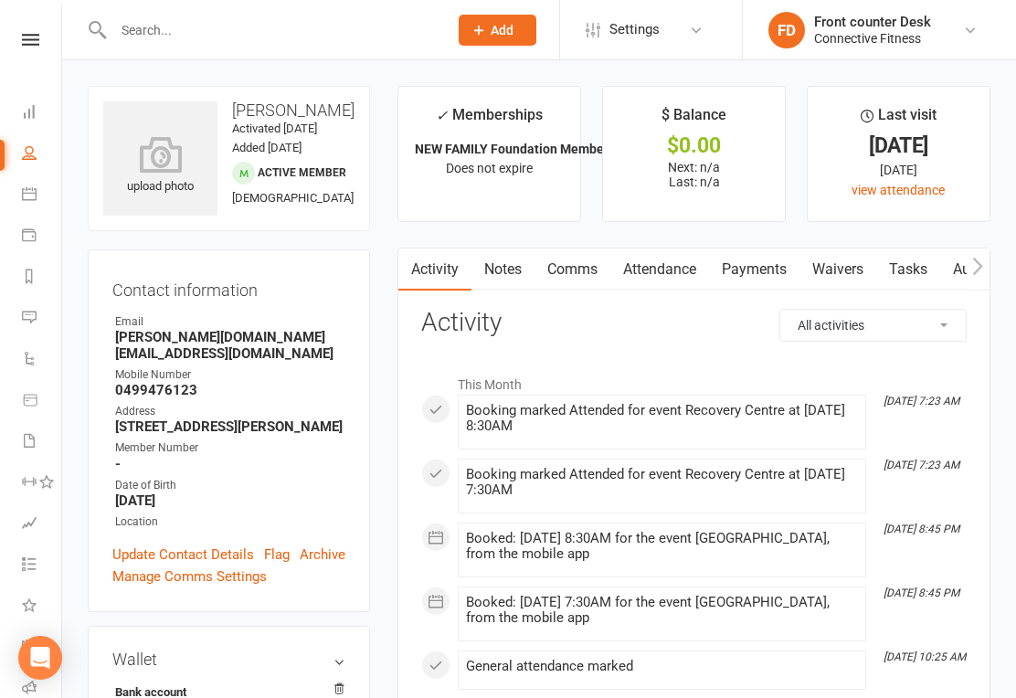
click at [29, 105] on icon at bounding box center [29, 111] width 15 height 15
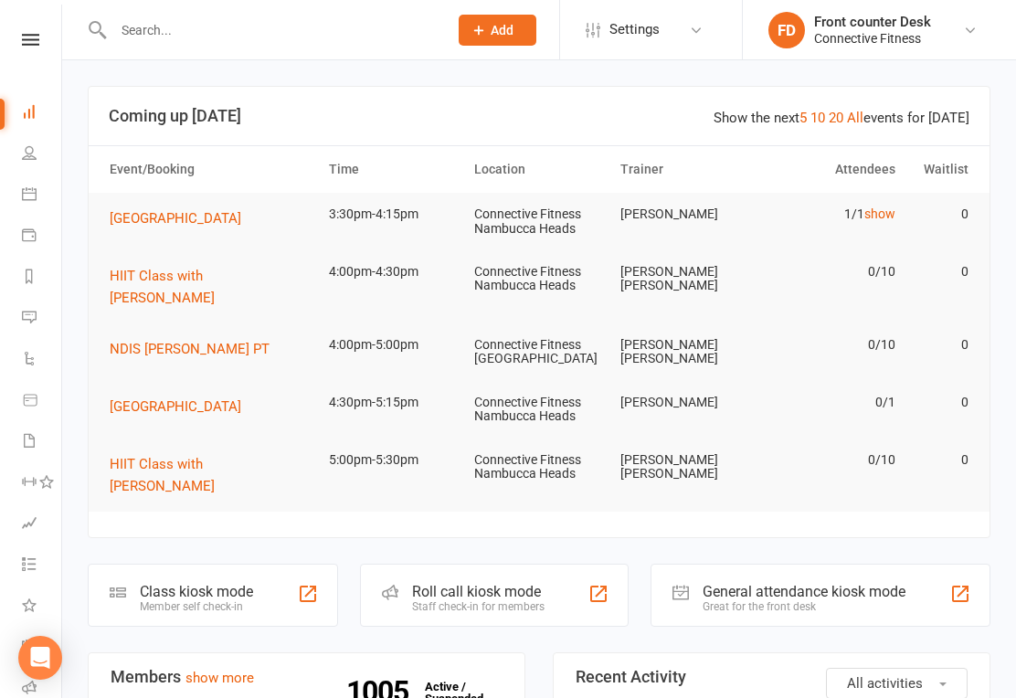
click at [23, 154] on icon at bounding box center [29, 152] width 15 height 15
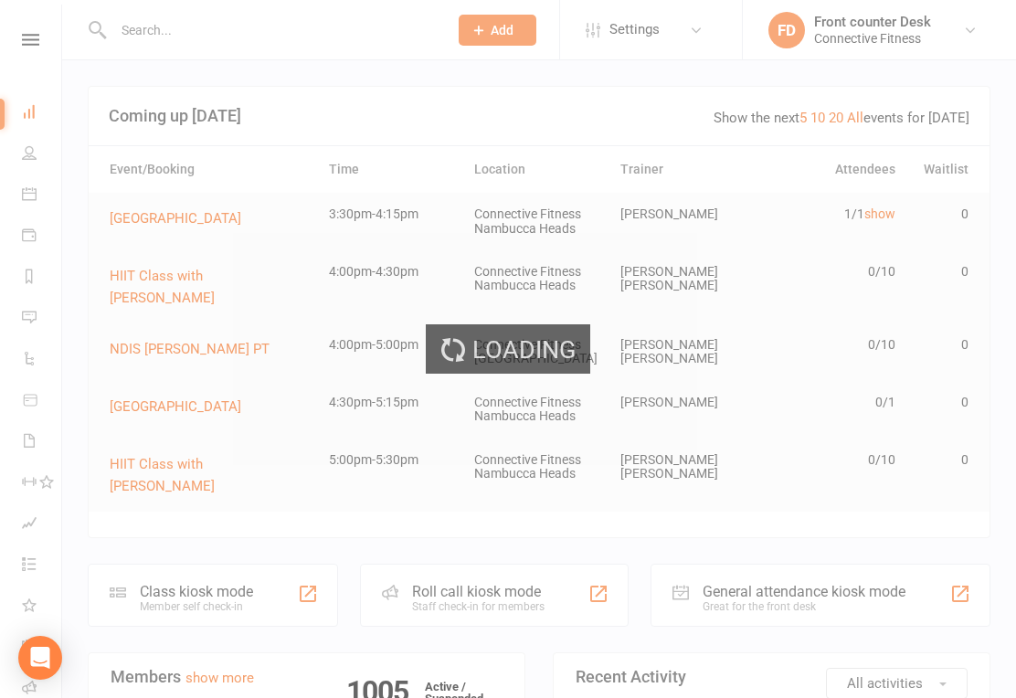
select select "100"
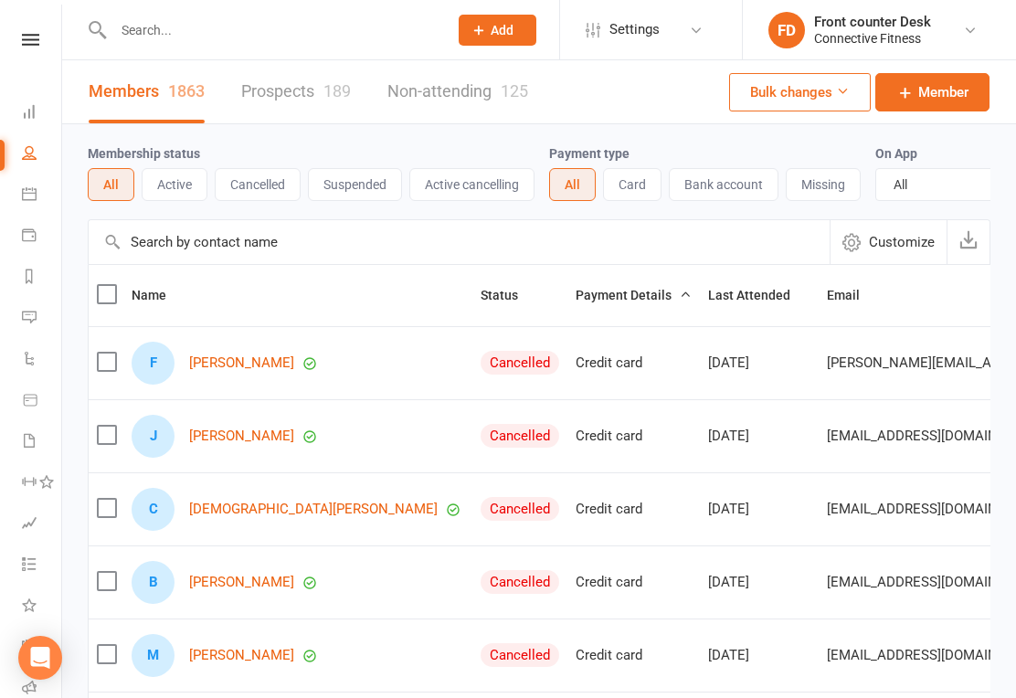
click at [171, 31] on input "text" at bounding box center [271, 30] width 327 height 26
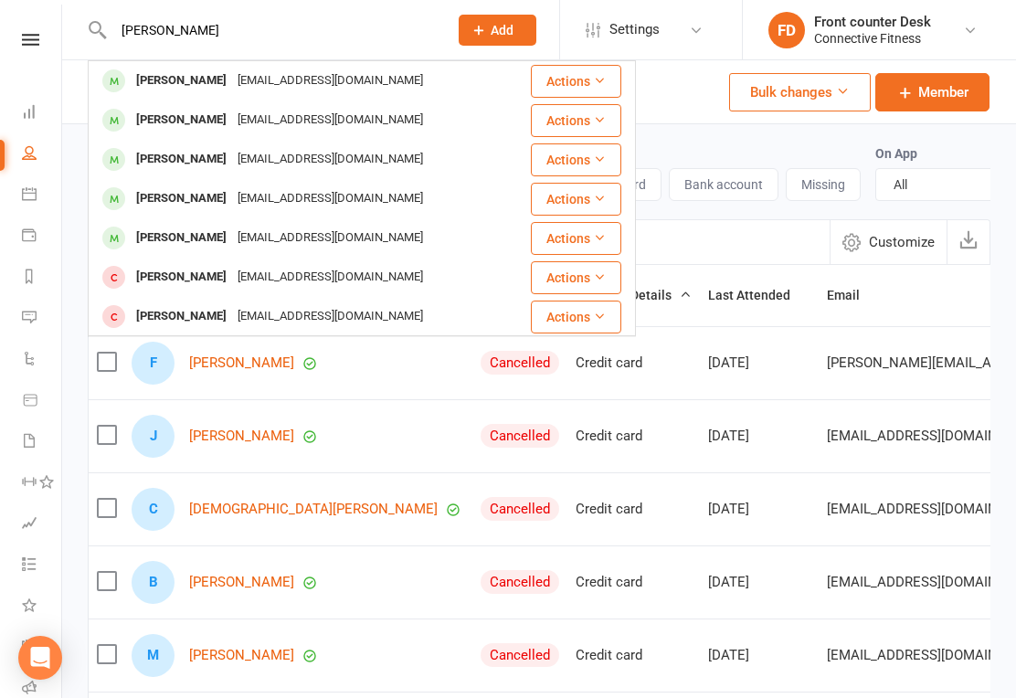
type input "Darcy"
click at [171, 76] on div "Darcy Milne" at bounding box center [181, 81] width 101 height 27
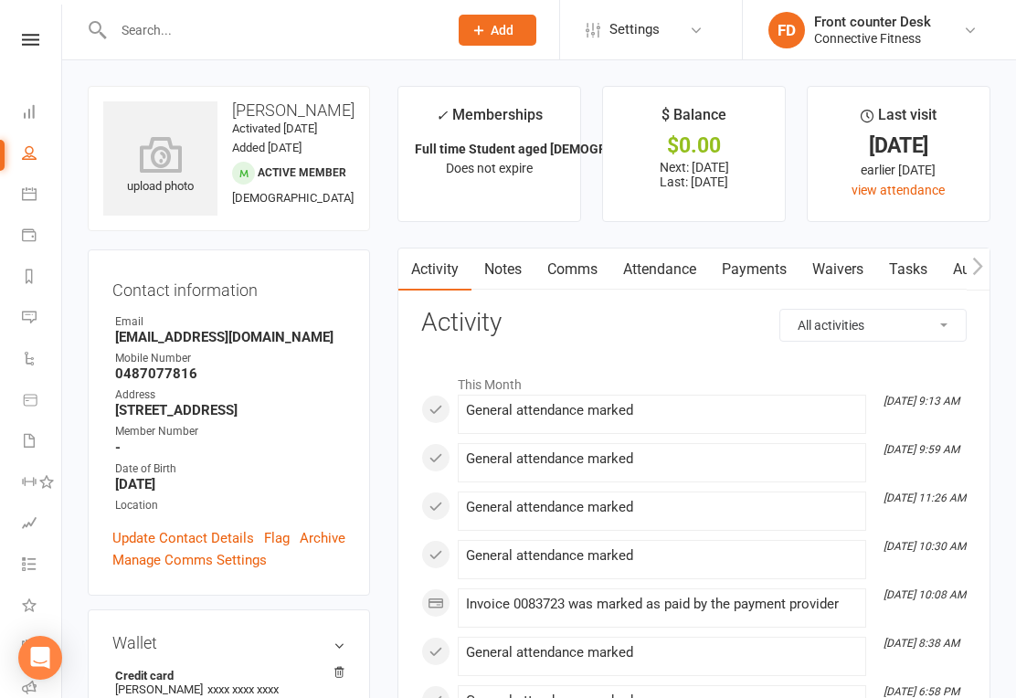
click at [24, 101] on link "Dashboard" at bounding box center [42, 113] width 41 height 41
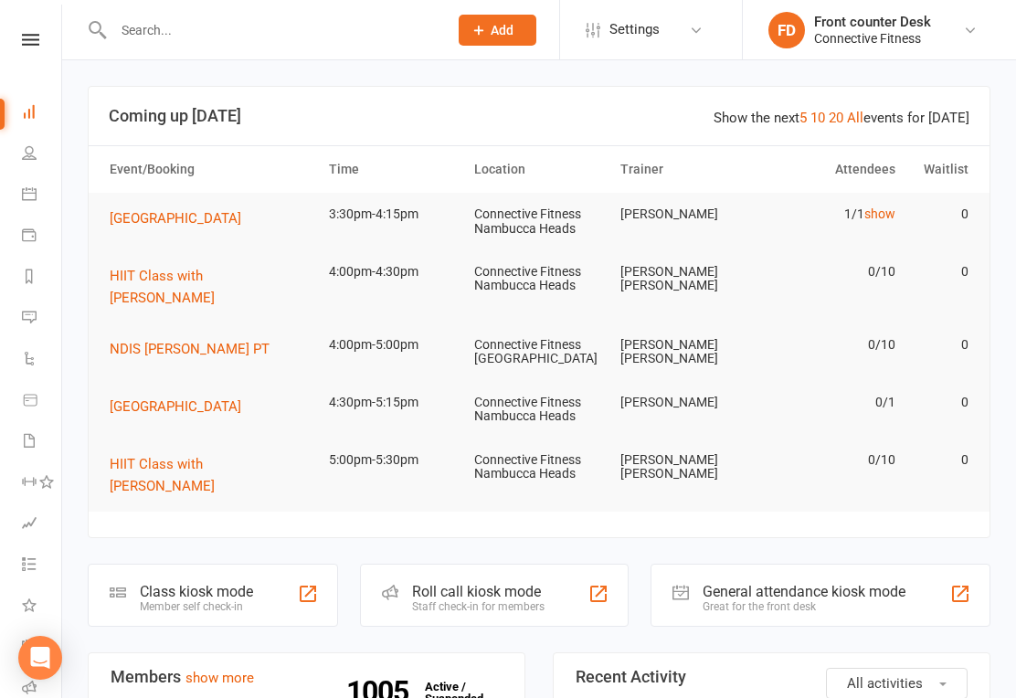
click at [146, 19] on input "text" at bounding box center [271, 30] width 327 height 26
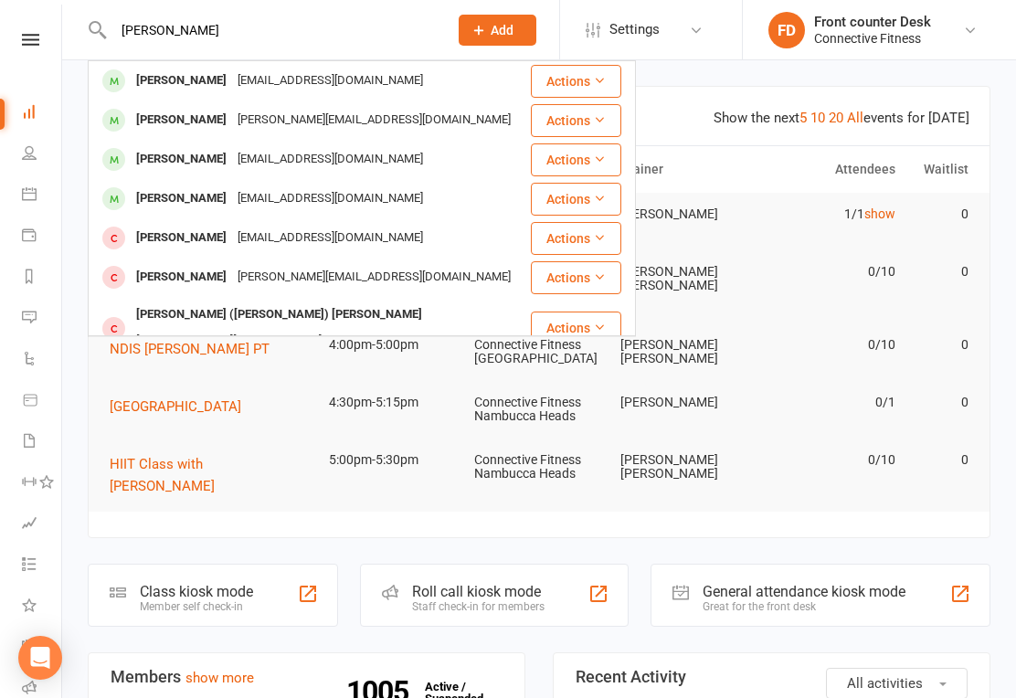
type input "Sam"
click at [179, 143] on div "Sam de Haan Sammydeh98@gmail.com" at bounding box center [310, 159] width 440 height 37
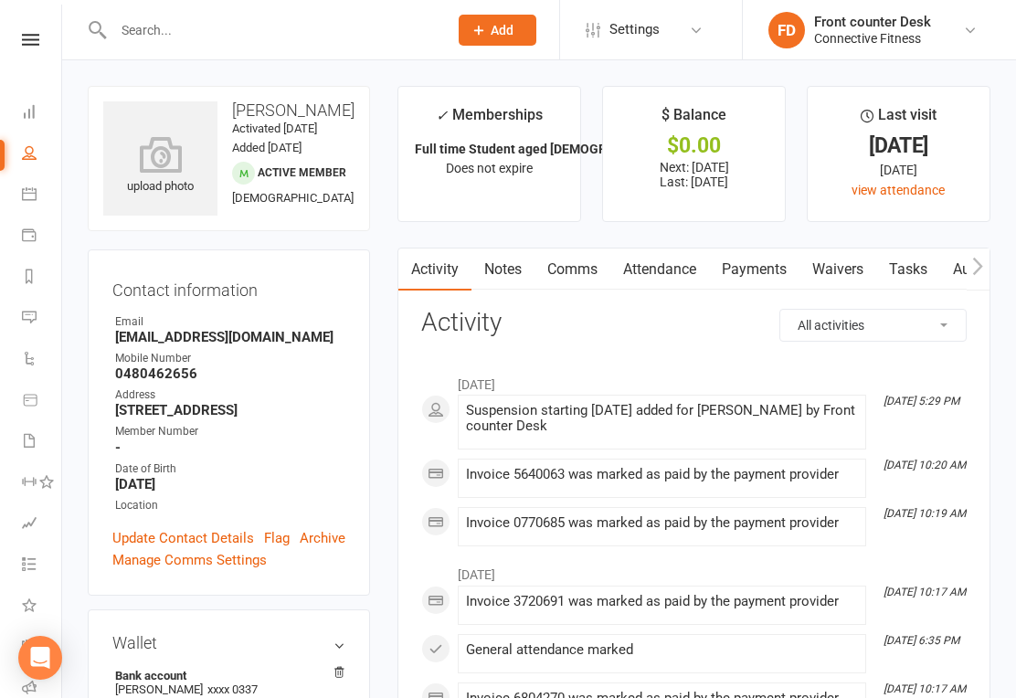
click at [762, 280] on link "Payments" at bounding box center [754, 270] width 90 height 42
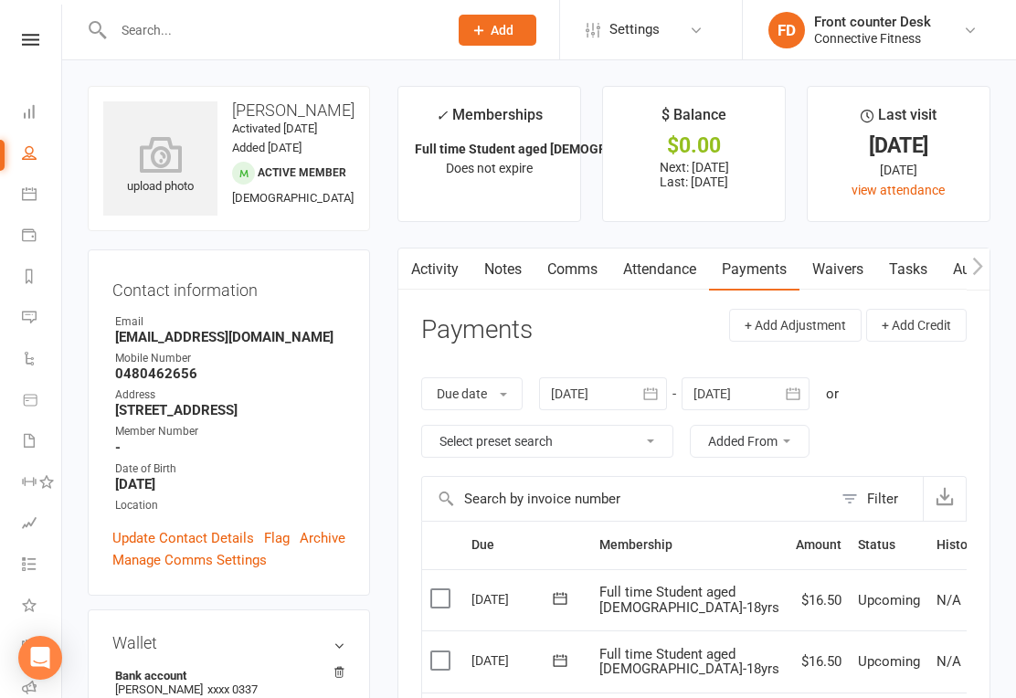
click at [610, 398] on div at bounding box center [603, 393] width 128 height 33
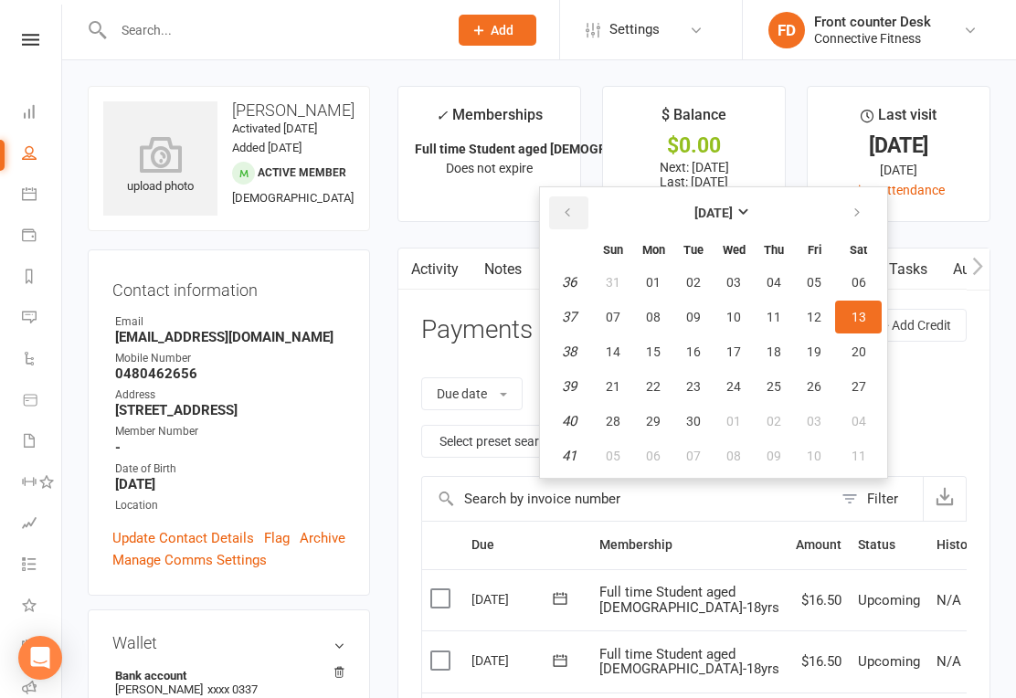
click at [589, 208] on button "button" at bounding box center [568, 212] width 39 height 33
click at [581, 217] on button "button" at bounding box center [568, 212] width 39 height 33
click at [589, 210] on button "button" at bounding box center [568, 212] width 39 height 33
click at [690, 275] on span "03" at bounding box center [693, 282] width 15 height 15
type input "03 Jun 2025"
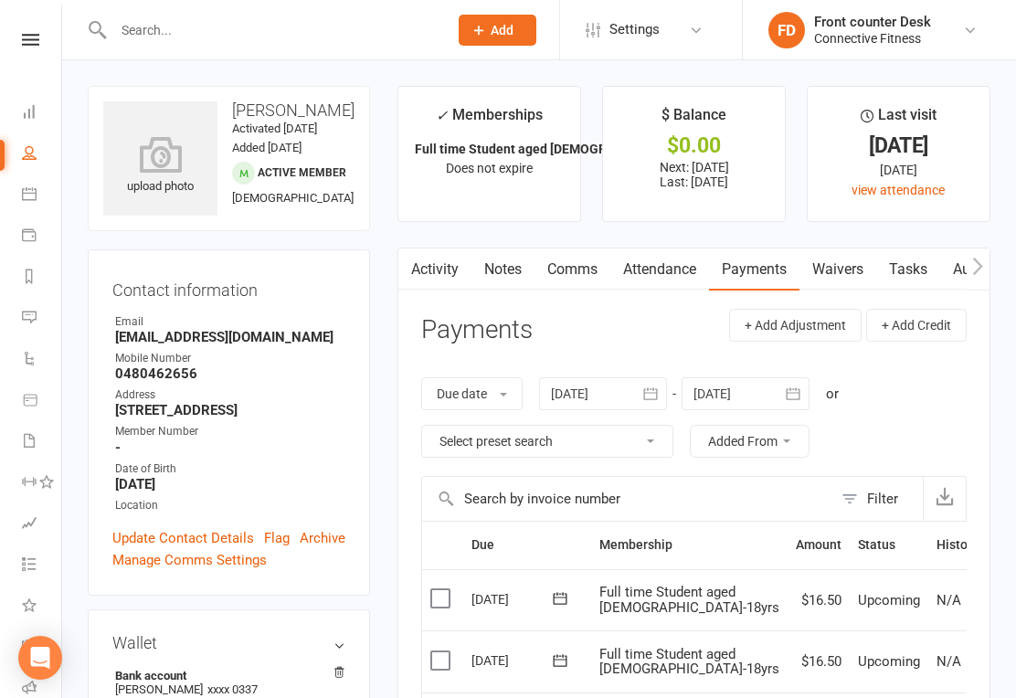
click at [25, 115] on icon at bounding box center [29, 111] width 15 height 15
